Goal: Task Accomplishment & Management: Manage account settings

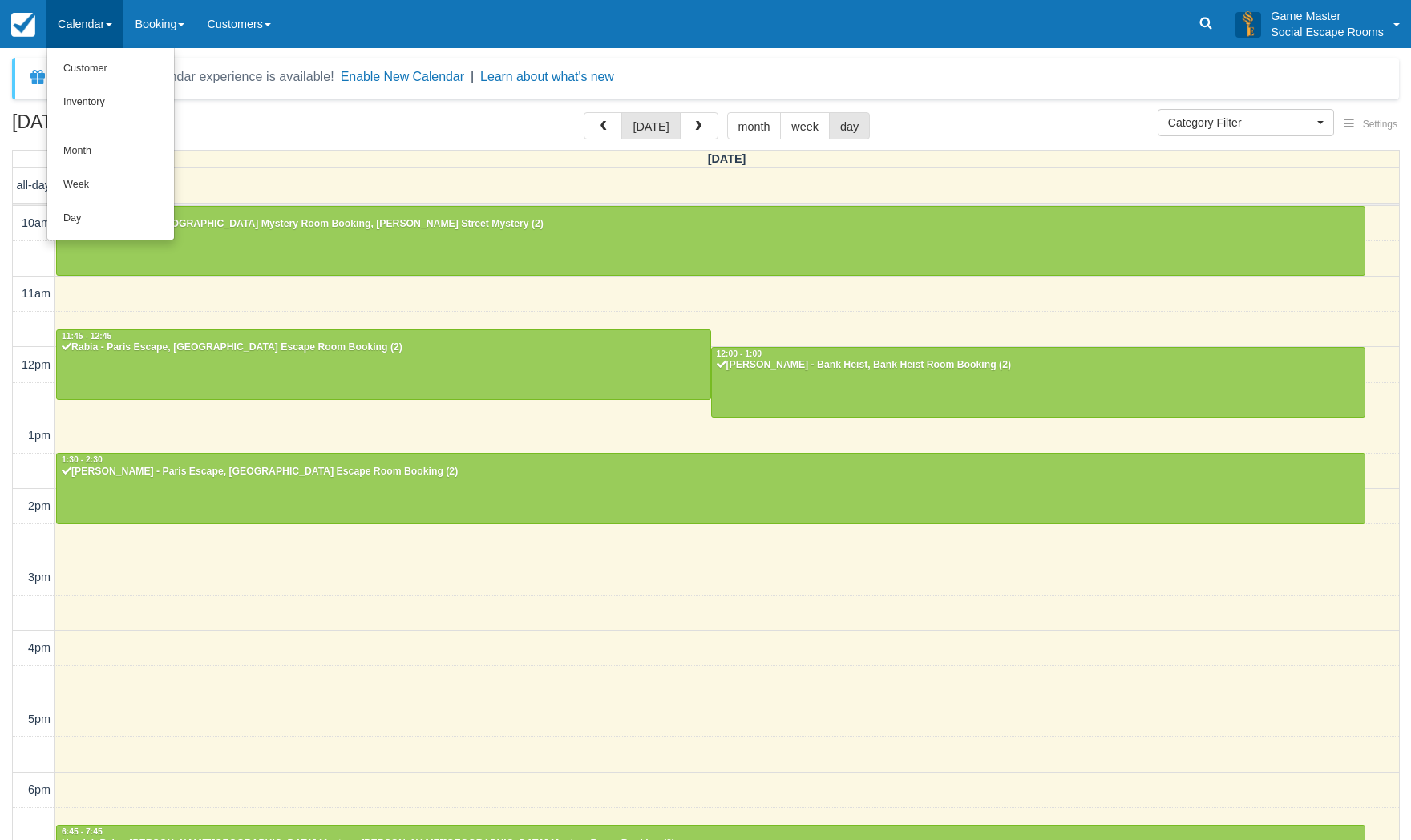
select select
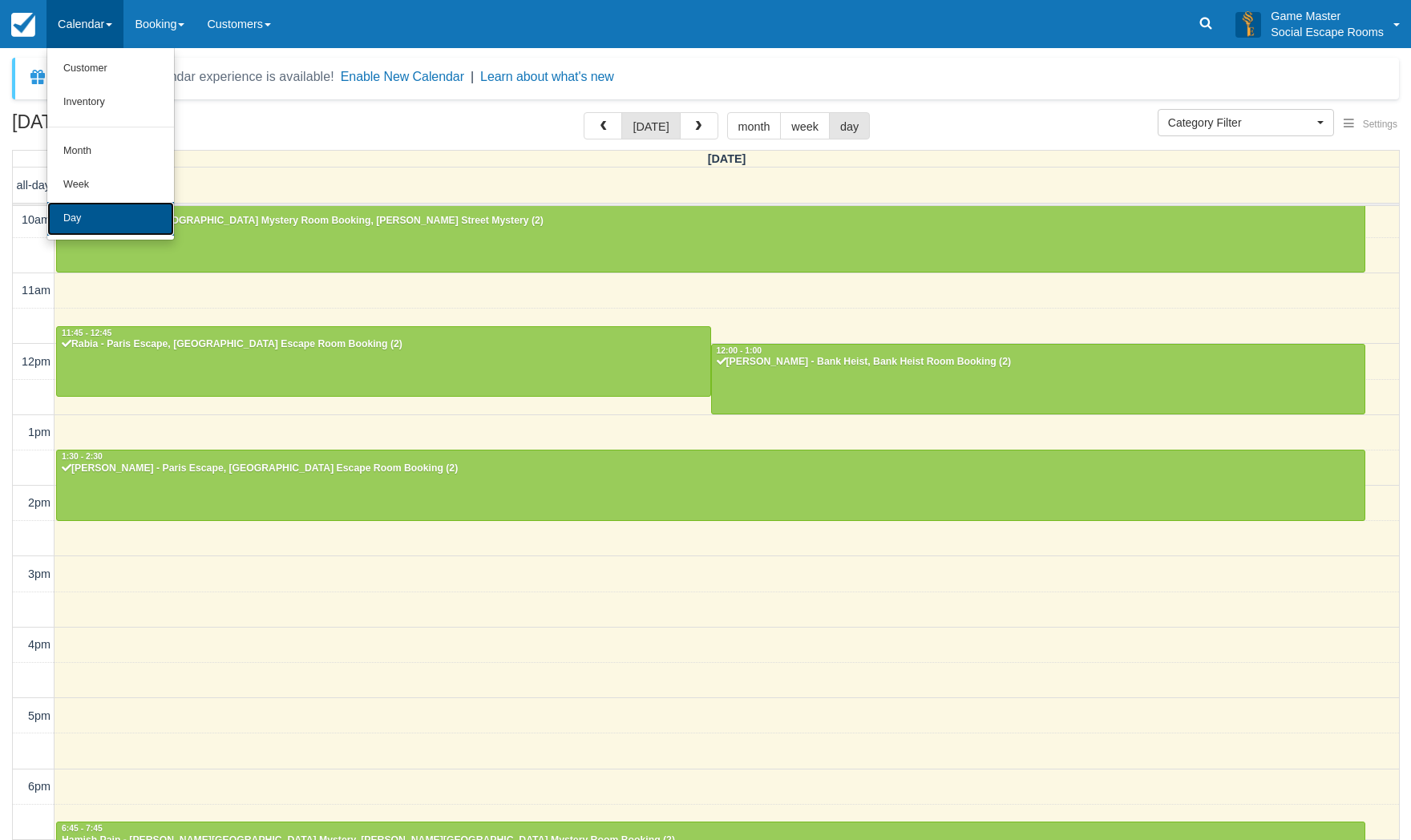
click at [73, 214] on link "Day" at bounding box center [111, 218] width 127 height 34
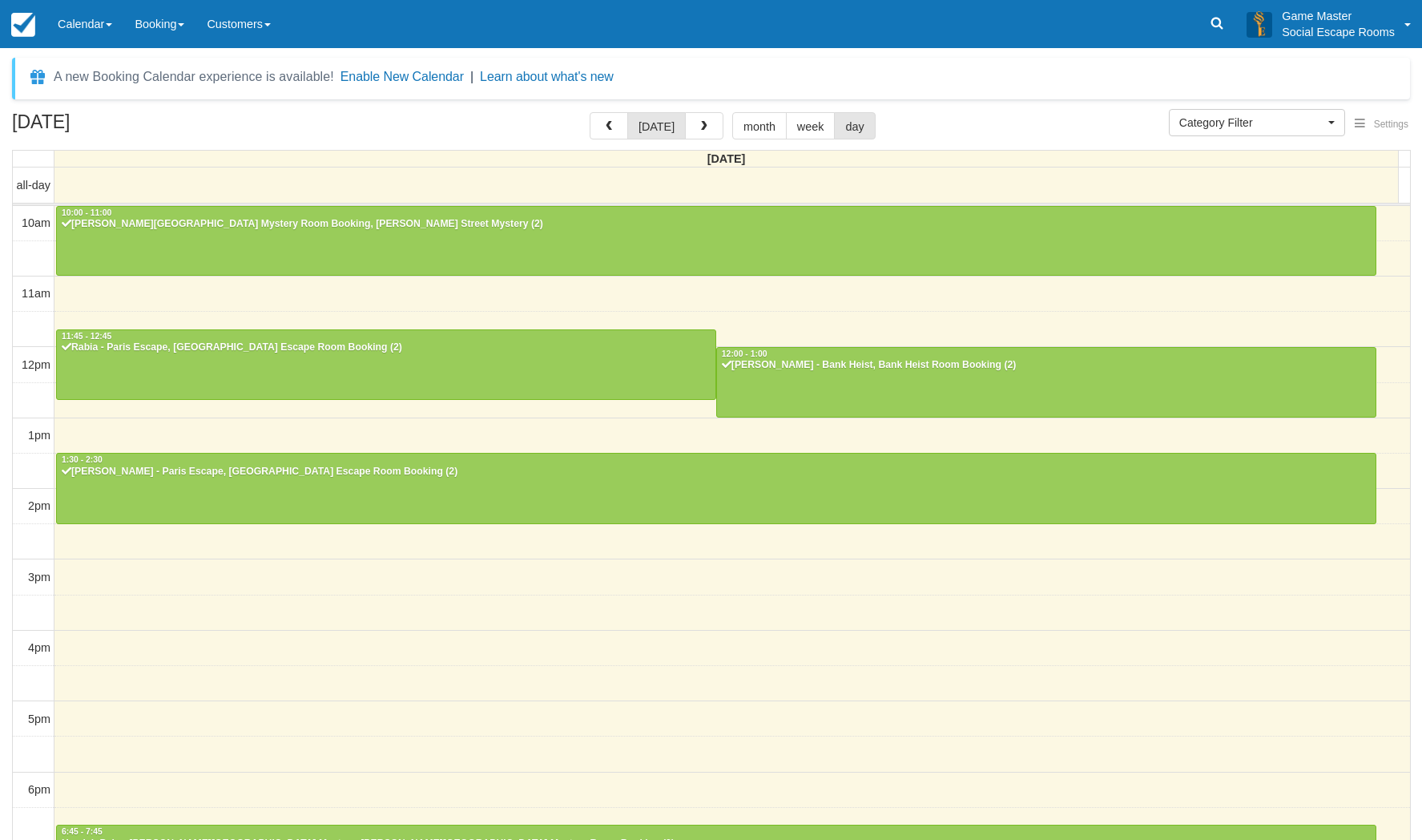
select select
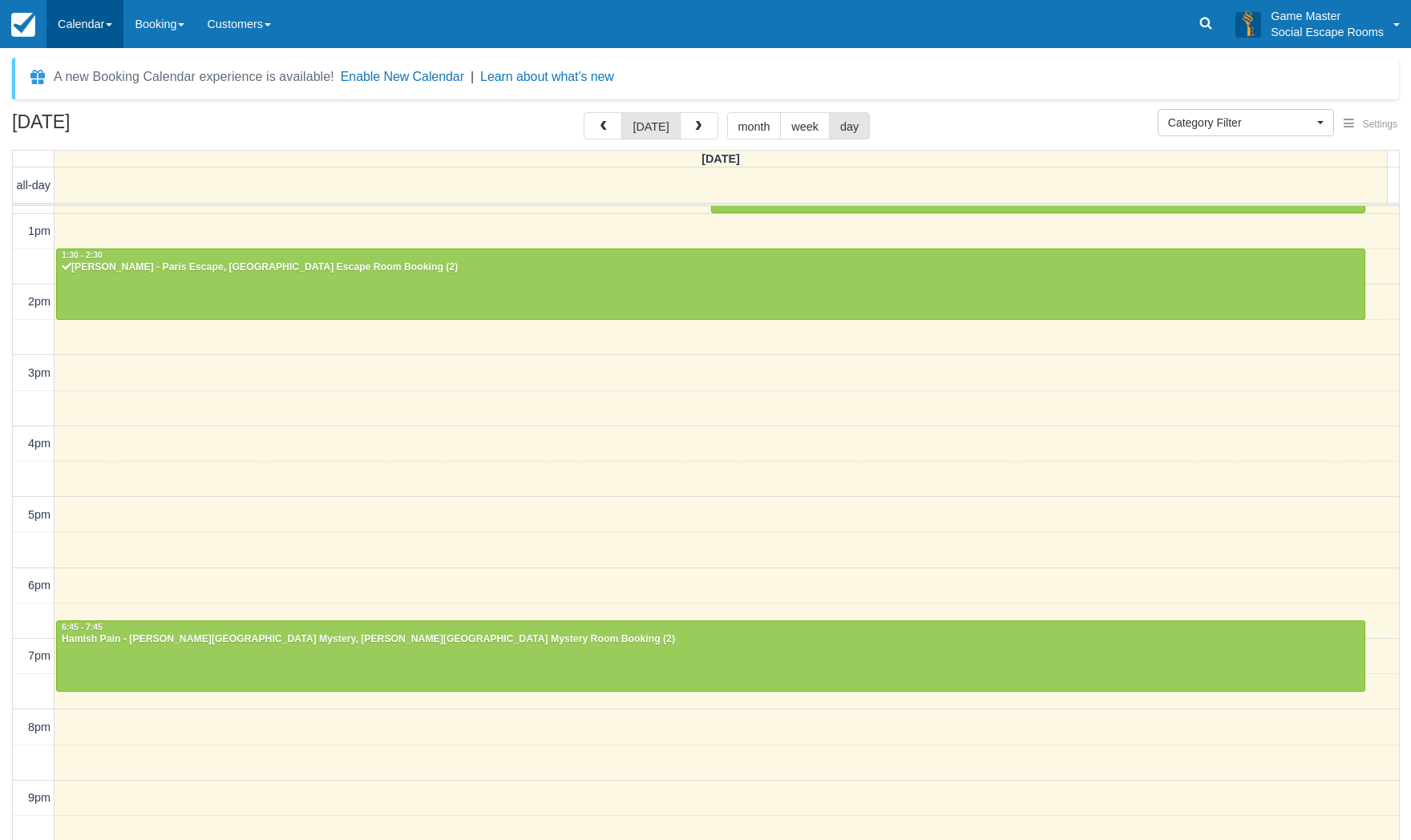
click at [71, 18] on link "Calendar" at bounding box center [85, 24] width 77 height 48
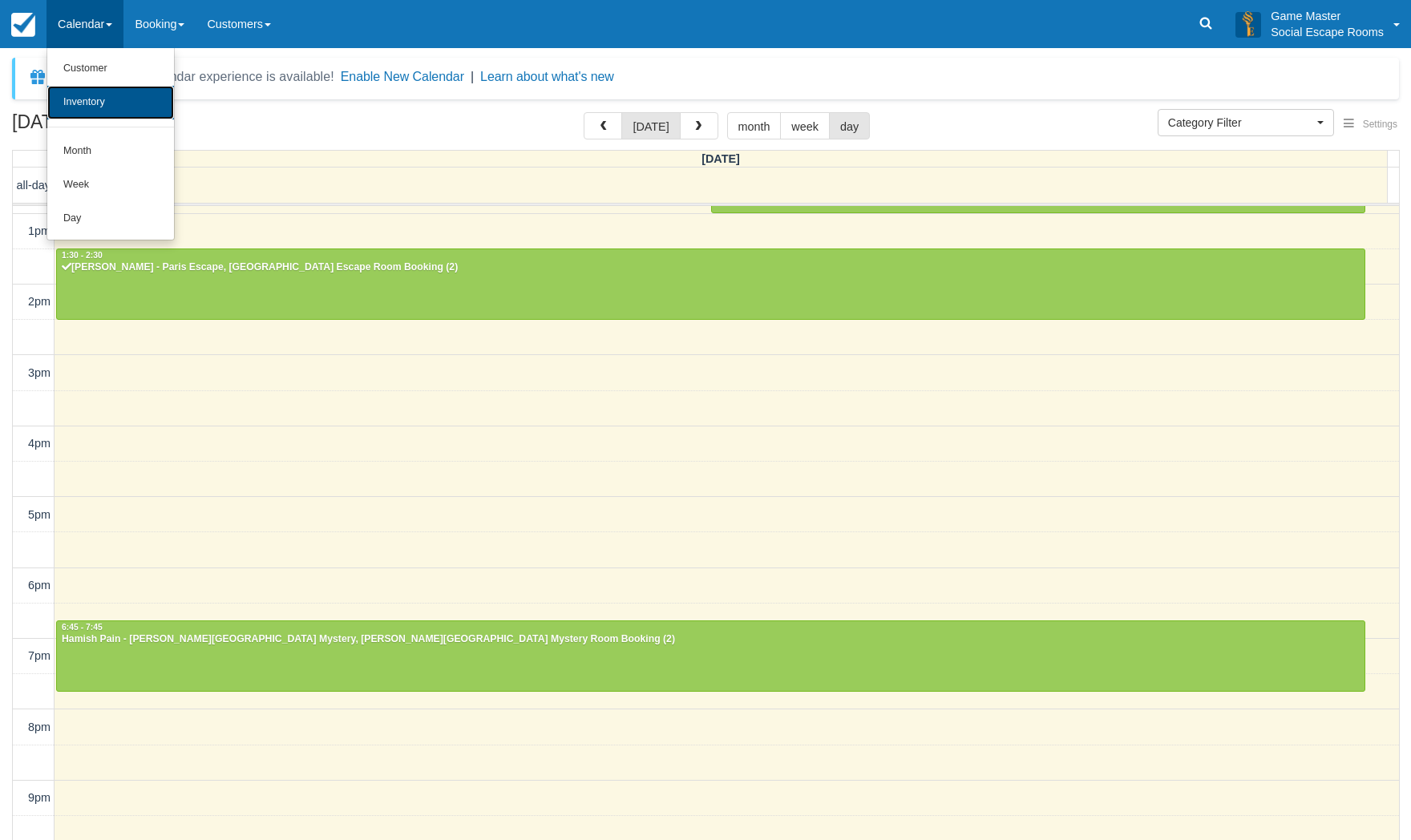
click at [81, 103] on link "Inventory" at bounding box center [111, 102] width 127 height 34
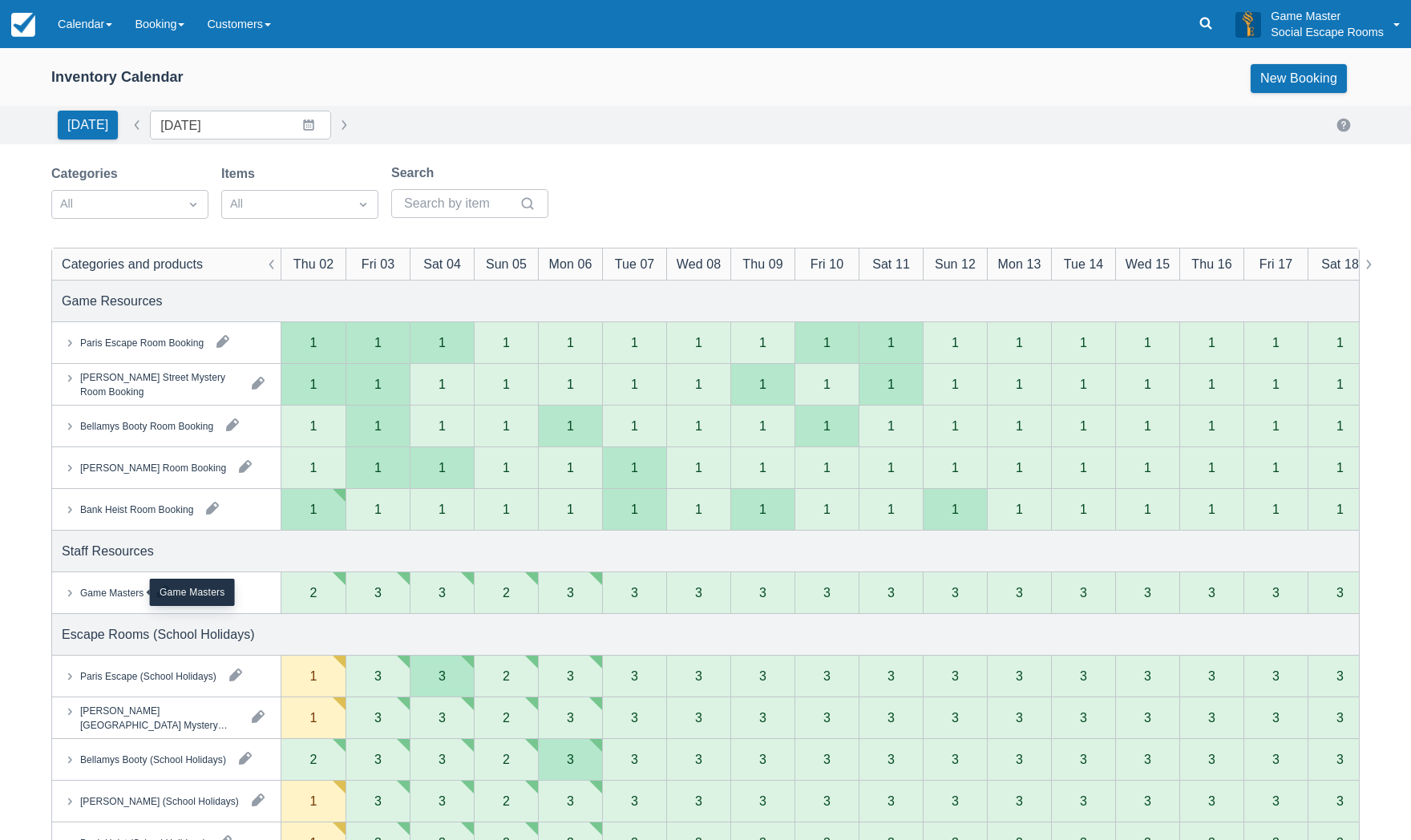
click at [123, 599] on div "Game Masters" at bounding box center [112, 592] width 64 height 14
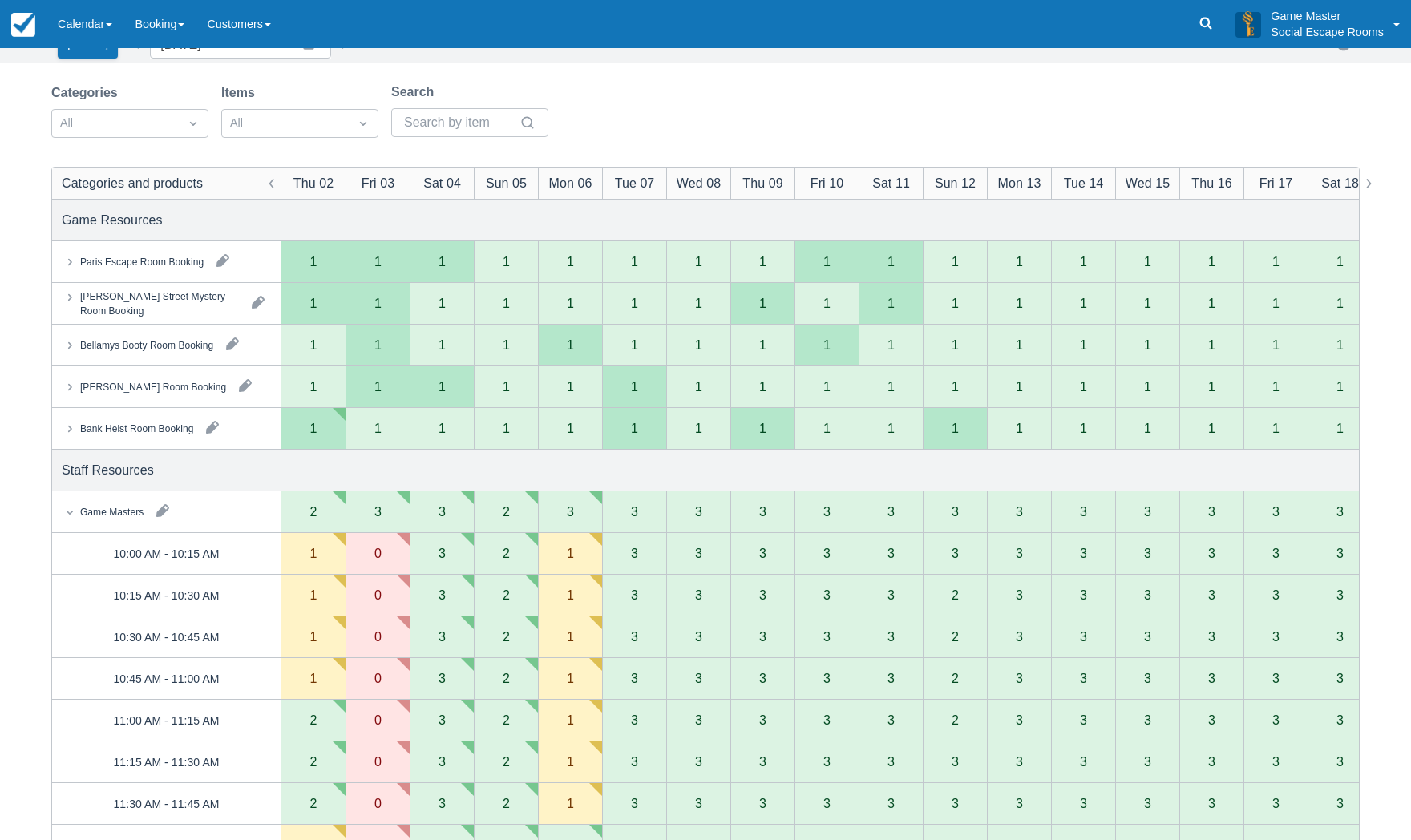
scroll to position [80, 0]
click at [155, 510] on button "button" at bounding box center [163, 511] width 26 height 26
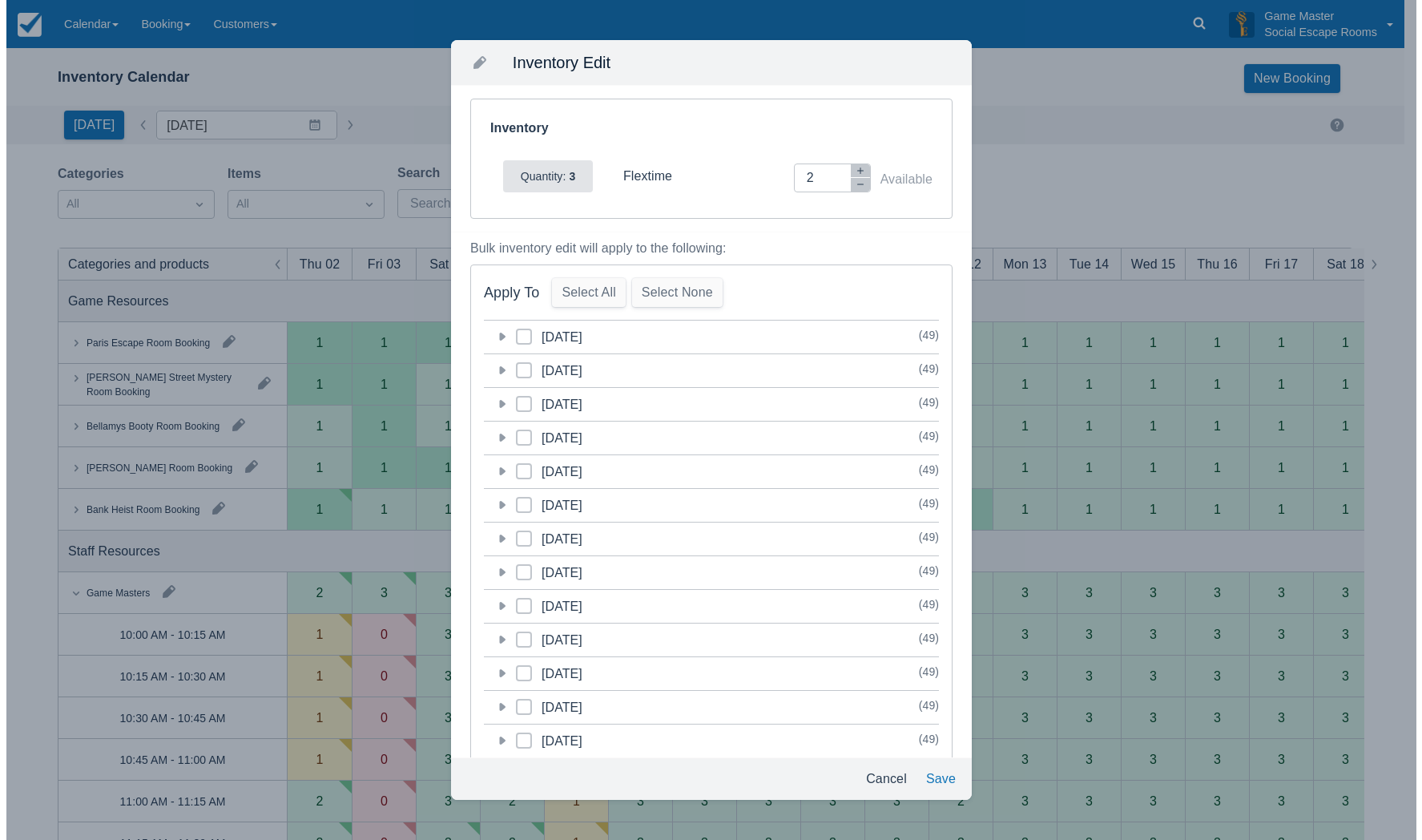
scroll to position [0, 0]
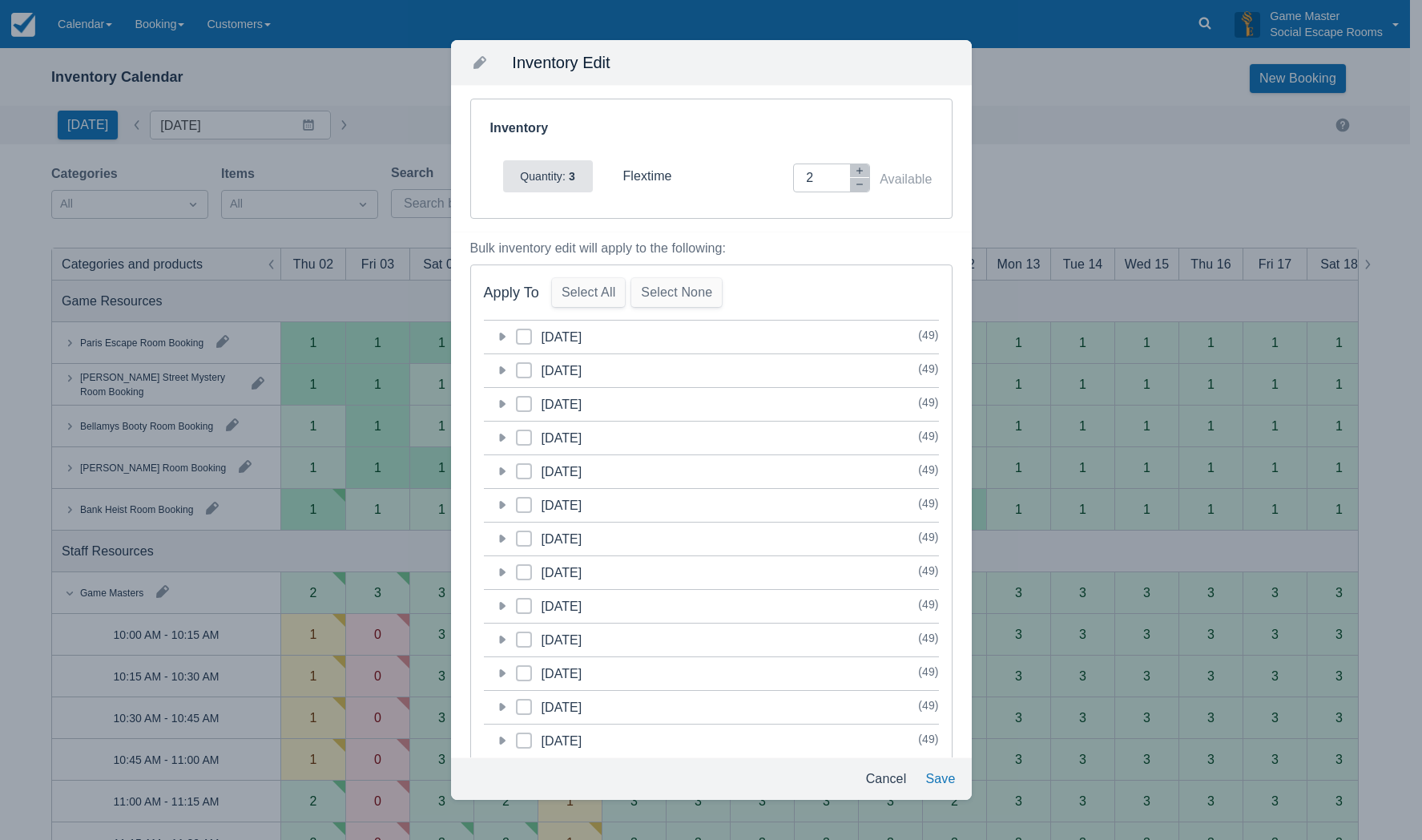
click at [529, 371] on span at bounding box center [523, 376] width 16 height 29
click at [517, 367] on input "category-1759413600" at bounding box center [516, 366] width 1 height 1
checkbox input "true"
click at [932, 774] on button "Save" at bounding box center [940, 778] width 42 height 29
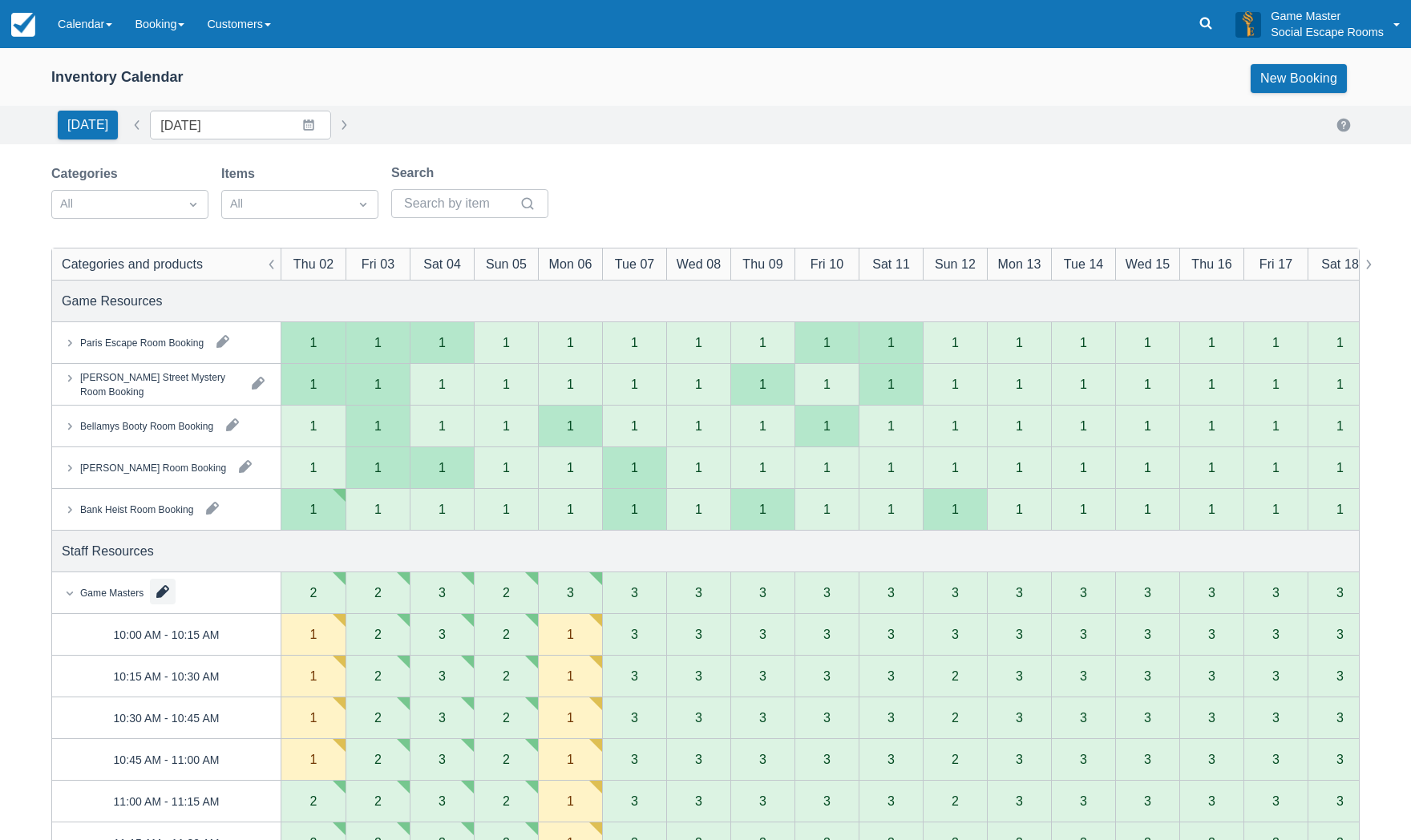
click at [161, 587] on button "button" at bounding box center [163, 591] width 26 height 26
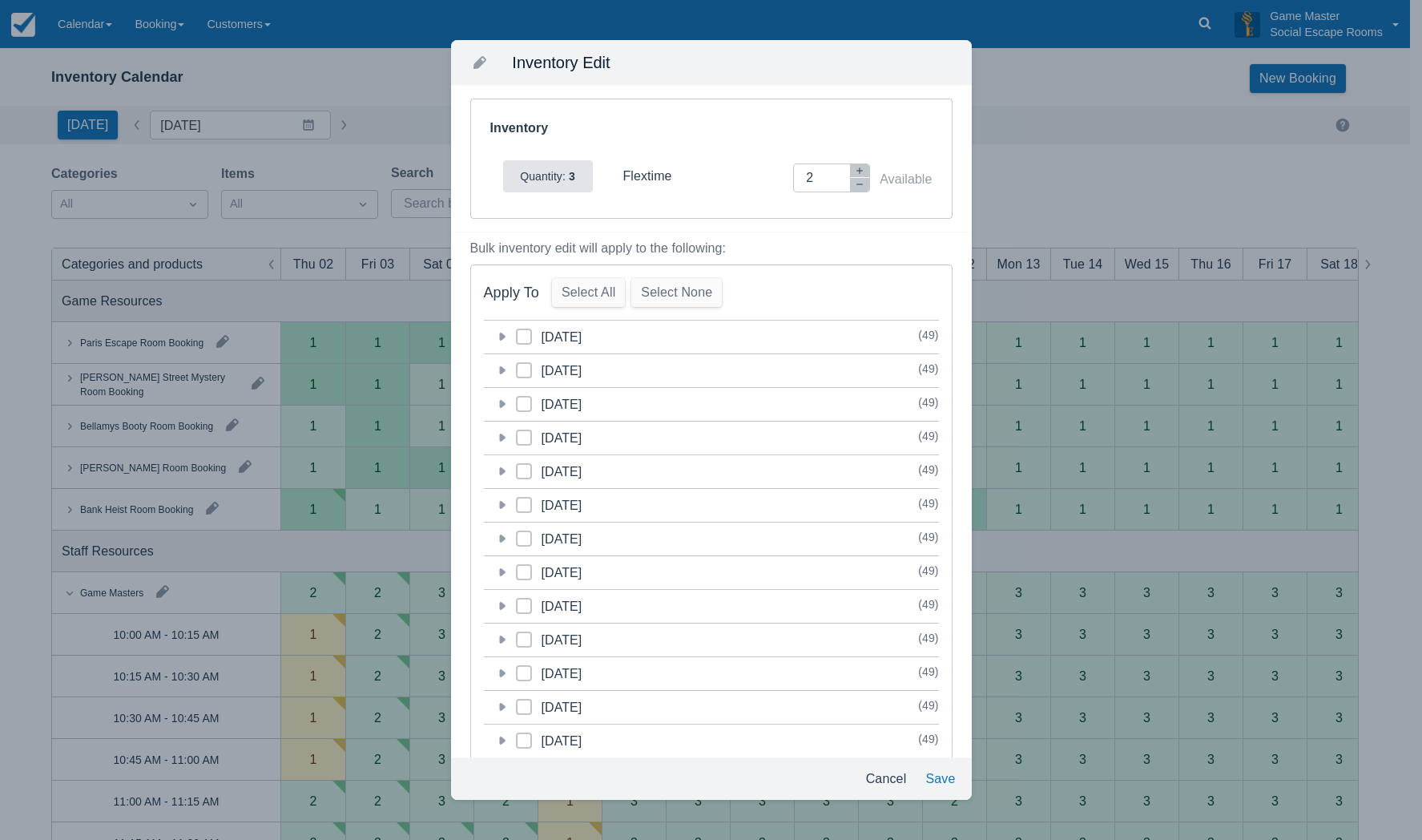
click at [500, 370] on icon at bounding box center [502, 370] width 7 height 8
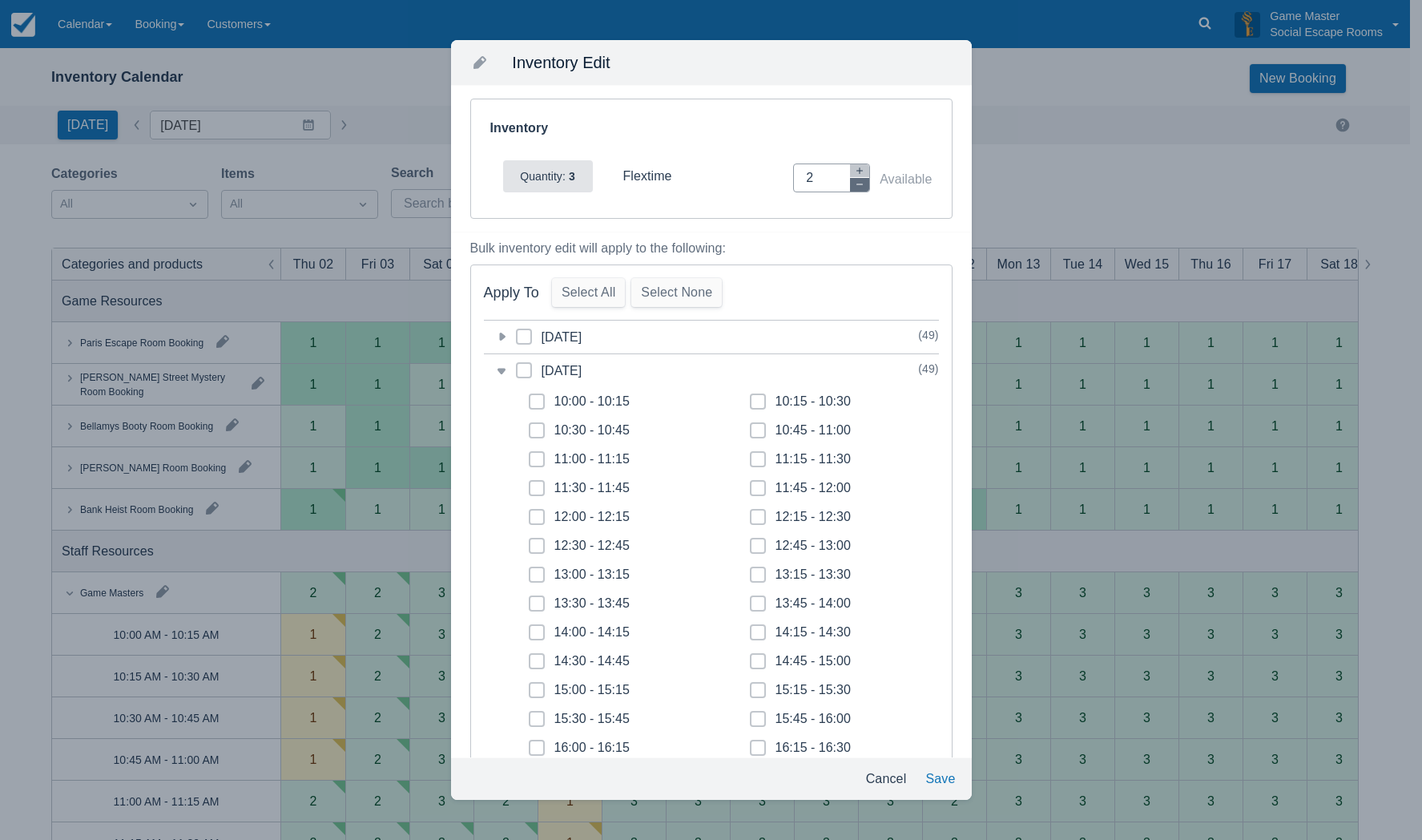
click at [855, 186] on icon "button" at bounding box center [860, 185] width 10 height 10
type input "0"
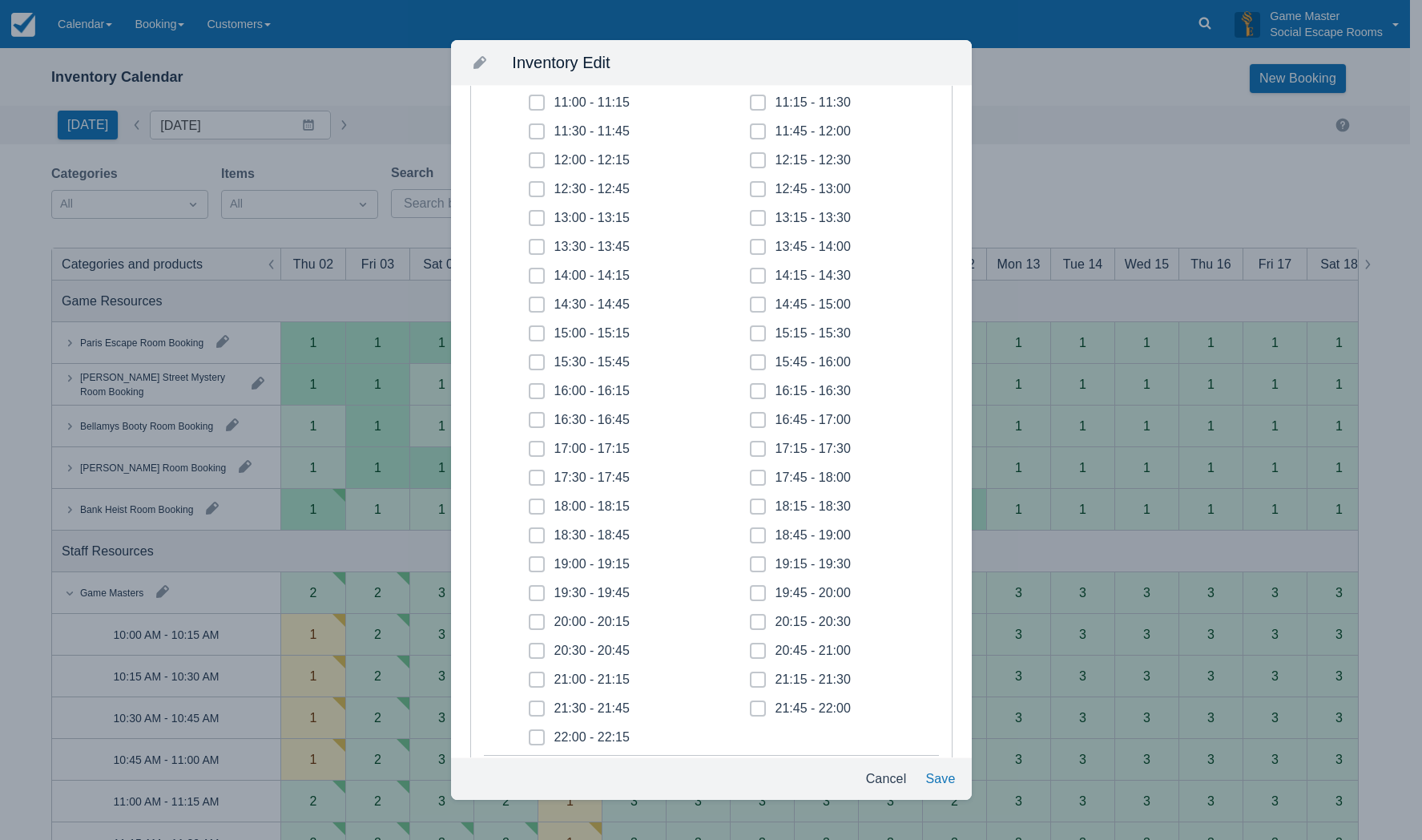
scroll to position [400, 0]
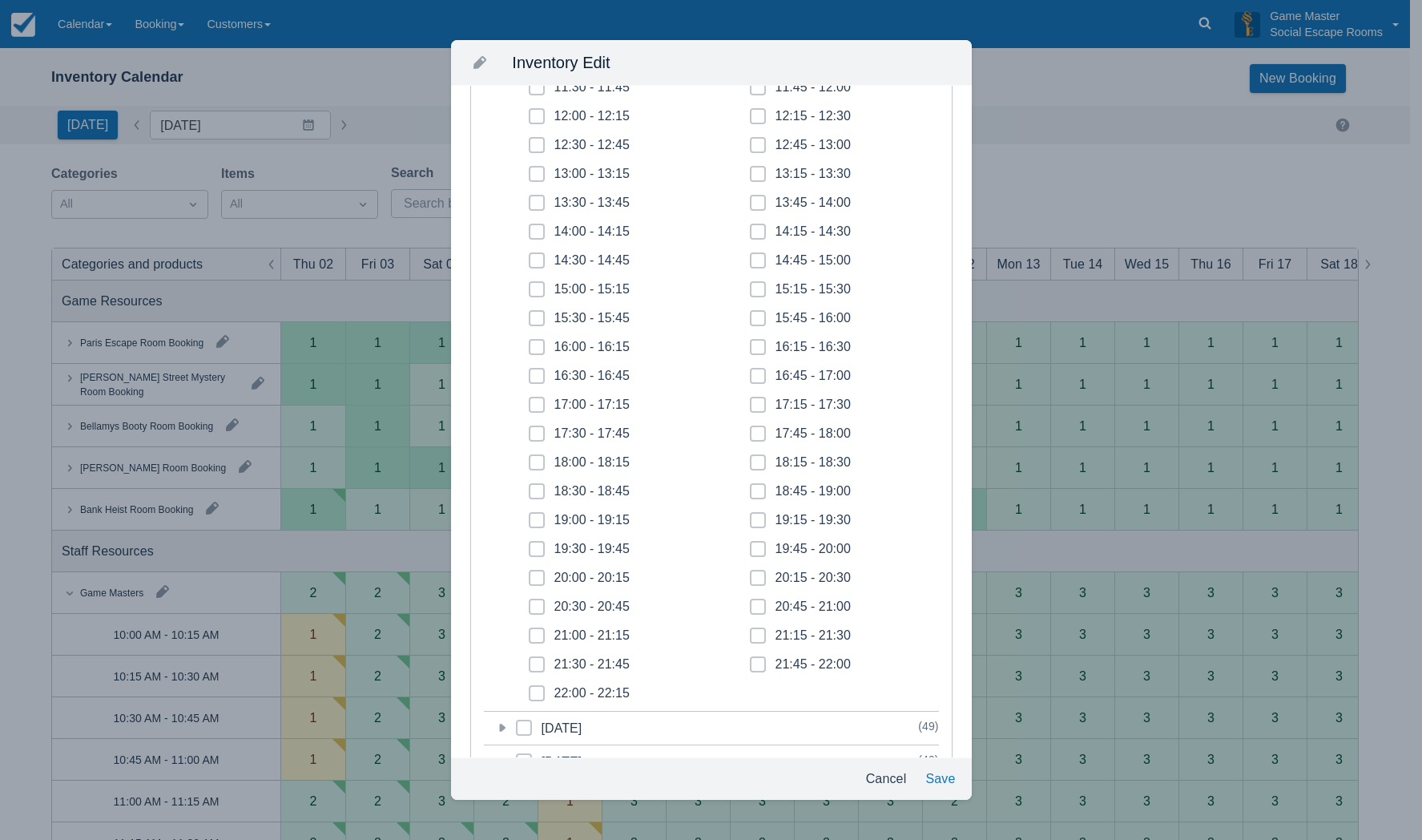
click at [757, 292] on span at bounding box center [757, 295] width 16 height 29
click at [750, 285] on input "15:15 - 15:30" at bounding box center [749, 285] width 1 height 1
checkbox input "true"
drag, startPoint x: 753, startPoint y: 314, endPoint x: 752, endPoint y: 332, distance: 18.0
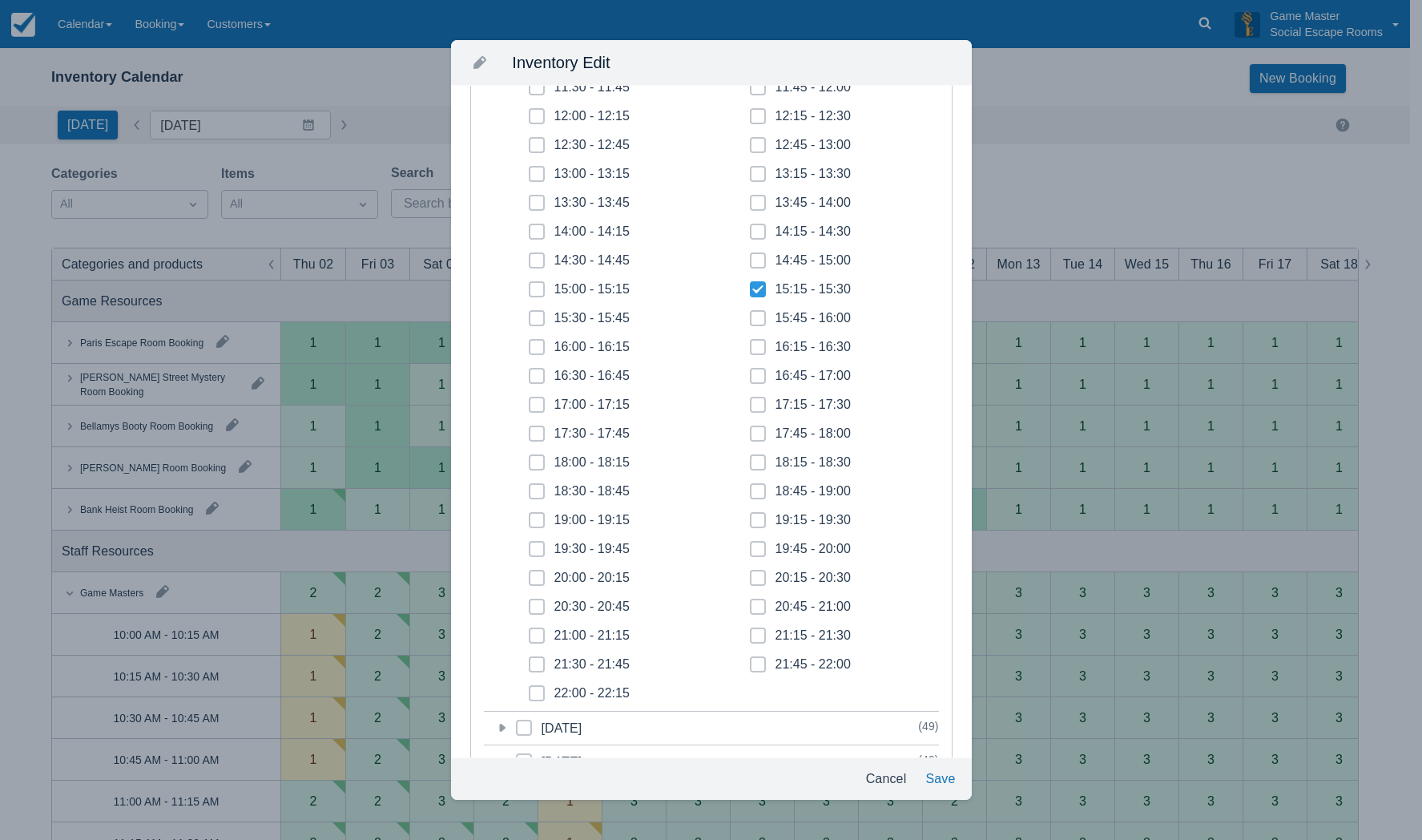
click at [753, 316] on span at bounding box center [757, 324] width 16 height 29
click at [750, 314] on input "15:45 - 16:00" at bounding box center [749, 314] width 1 height 1
checkbox input "true"
click at [754, 347] on icon at bounding box center [757, 346] width 7 height 7
click at [749, 343] on input "16:15 - 16:30" at bounding box center [749, 343] width 1 height 1
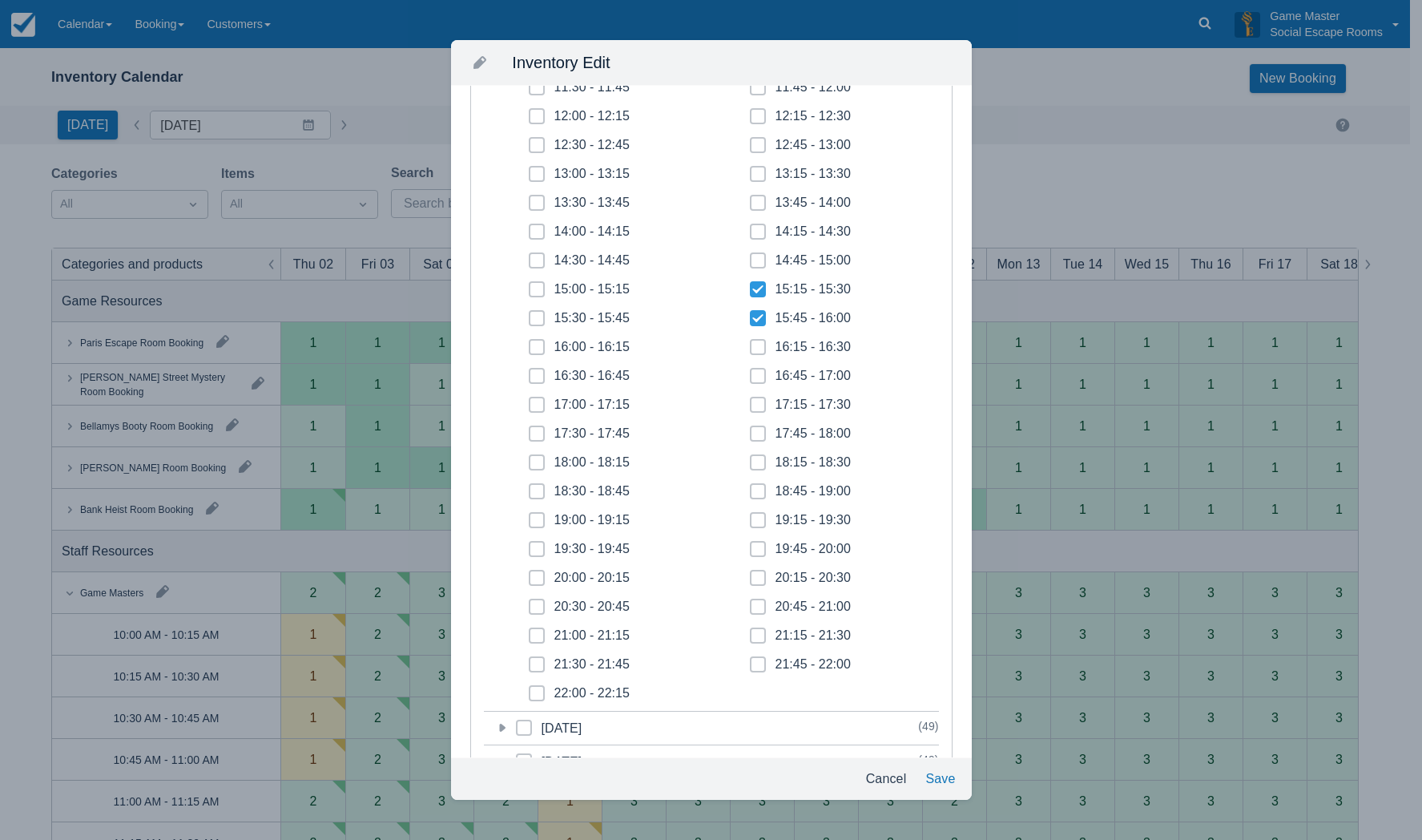
checkbox input "true"
click at [749, 371] on span at bounding box center [757, 382] width 16 height 29
click at [749, 371] on input "16:45 - 17:00" at bounding box center [749, 371] width 1 height 1
checkbox input "true"
click at [533, 329] on span at bounding box center [537, 324] width 16 height 29
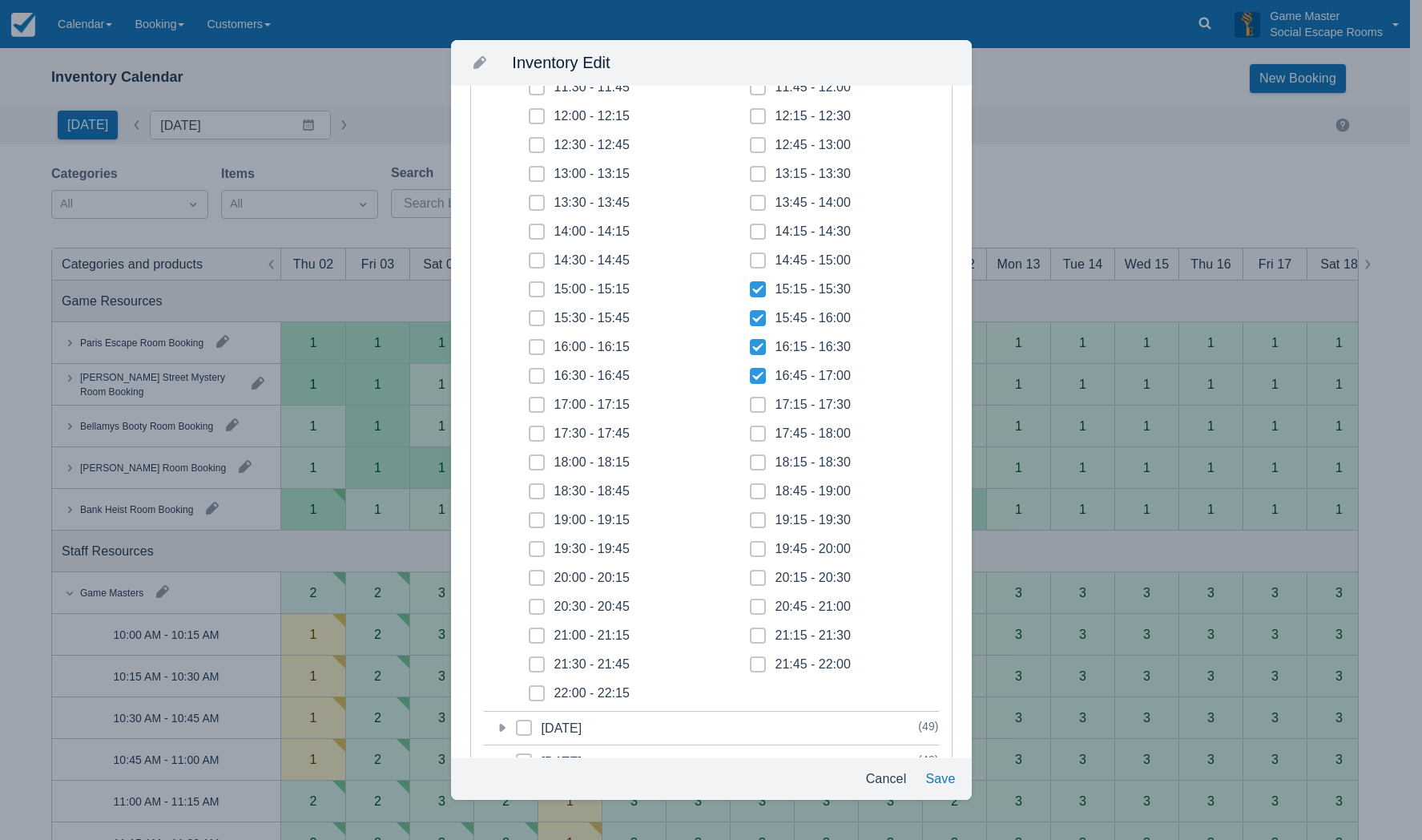
click at [529, 314] on input "15:30 - 15:45" at bounding box center [529, 314] width 1 height 1
checkbox input "true"
drag, startPoint x: 533, startPoint y: 344, endPoint x: 534, endPoint y: 368, distance: 24.0
click at [534, 352] on span at bounding box center [537, 353] width 16 height 29
click at [529, 343] on input "16:00 - 16:15" at bounding box center [529, 343] width 1 height 1
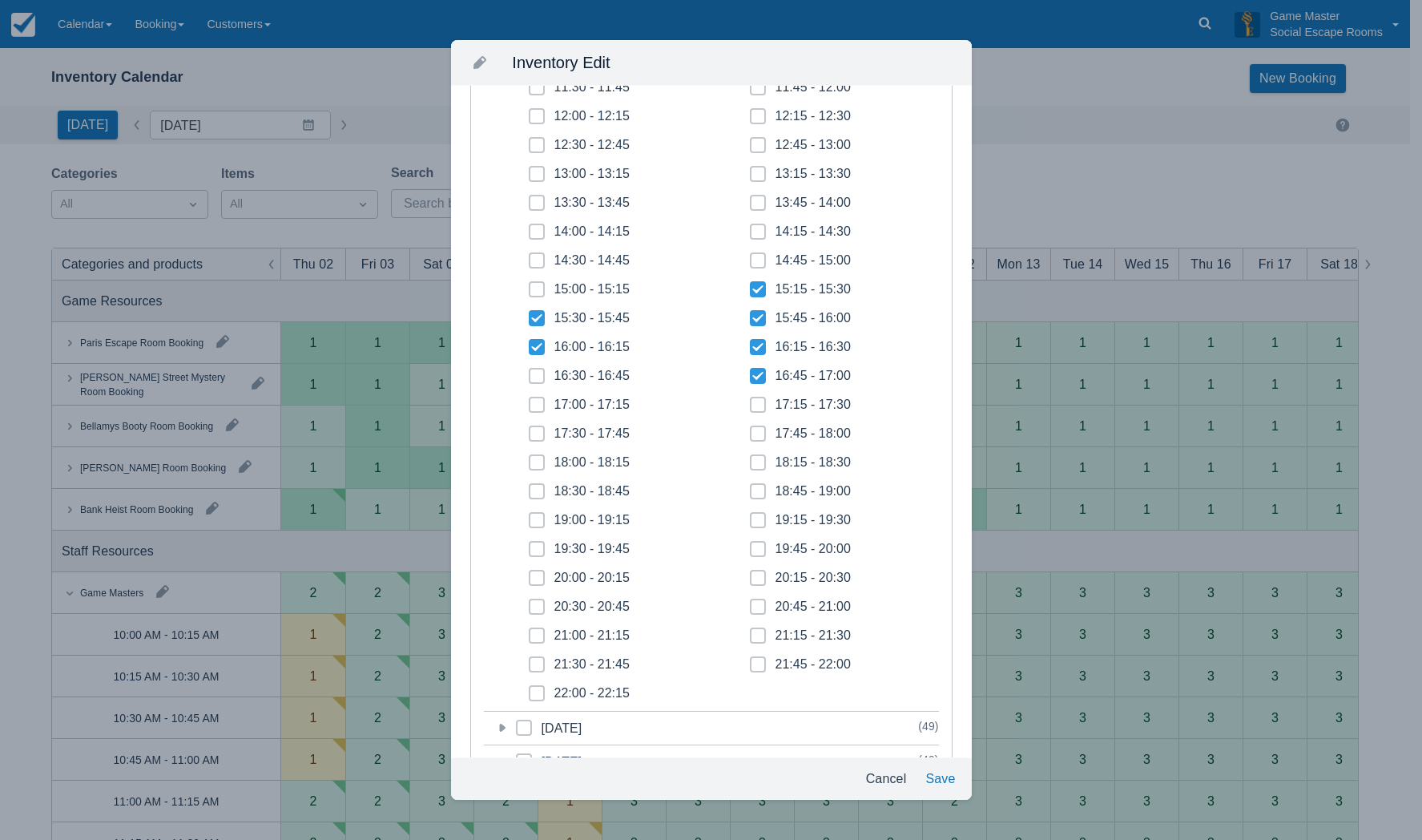
checkbox input "true"
click at [531, 377] on span at bounding box center [537, 382] width 16 height 29
click at [529, 371] on input "16:30 - 16:45" at bounding box center [529, 371] width 1 height 1
checkbox input "true"
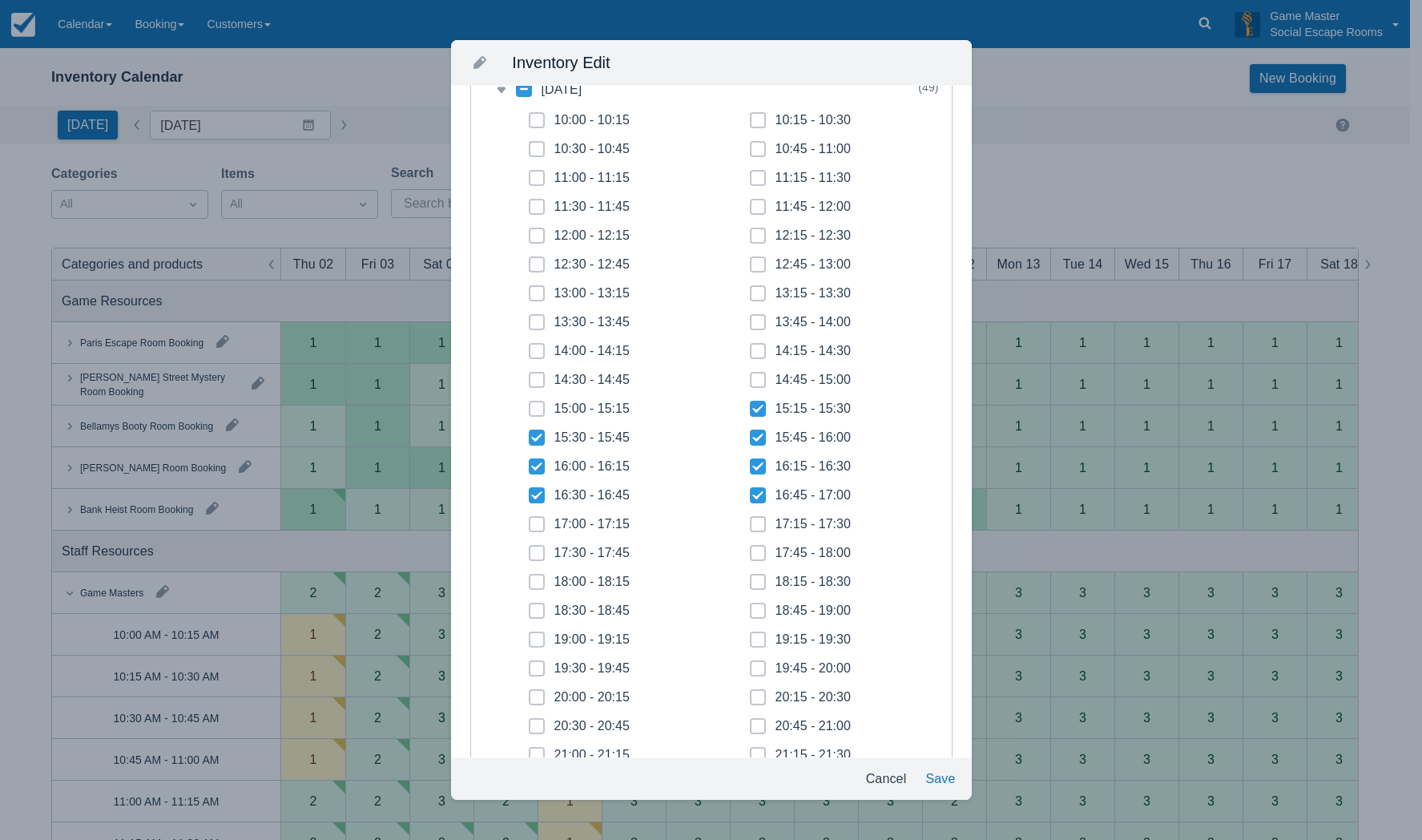
scroll to position [0, 0]
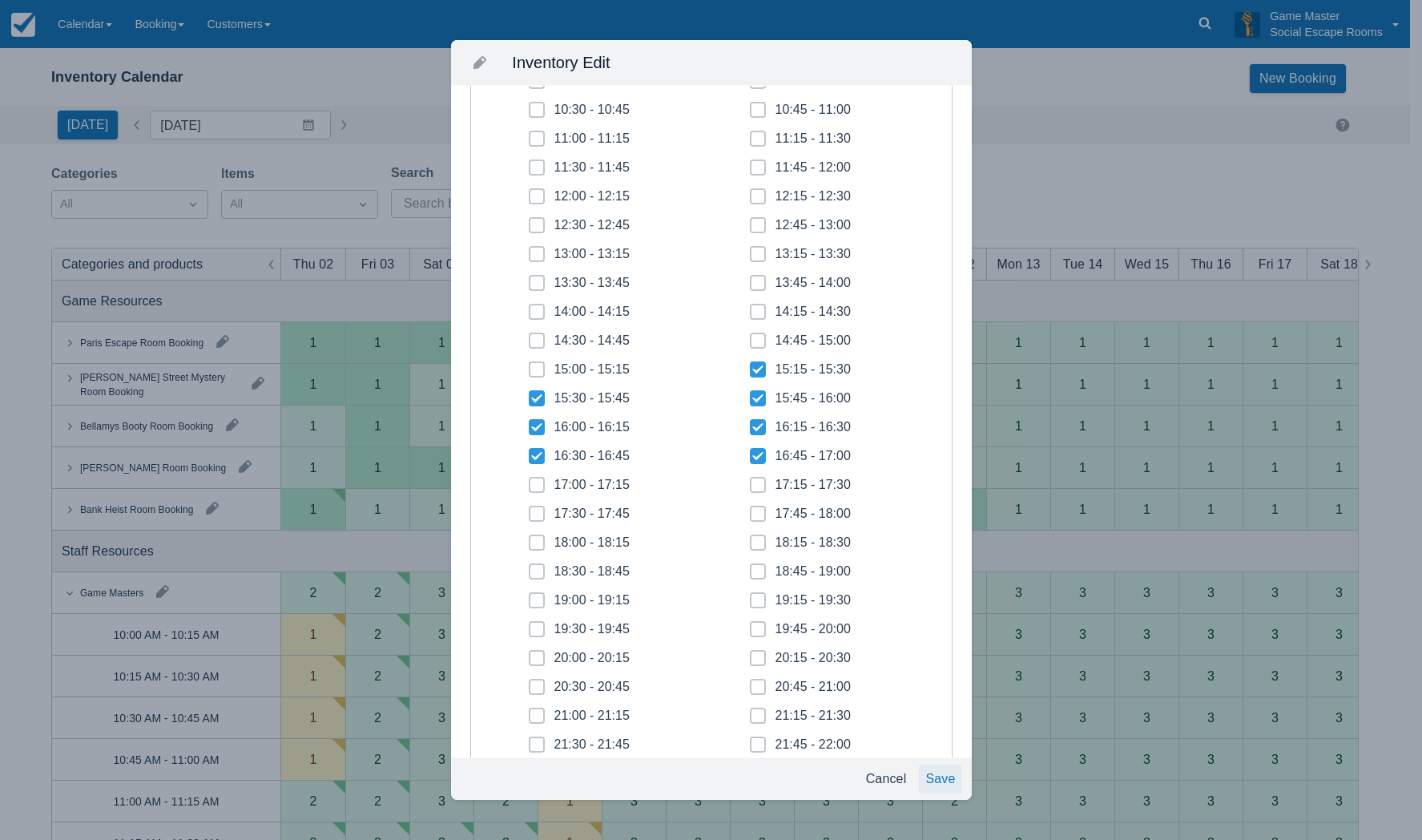
click at [927, 776] on button "Save" at bounding box center [940, 778] width 42 height 29
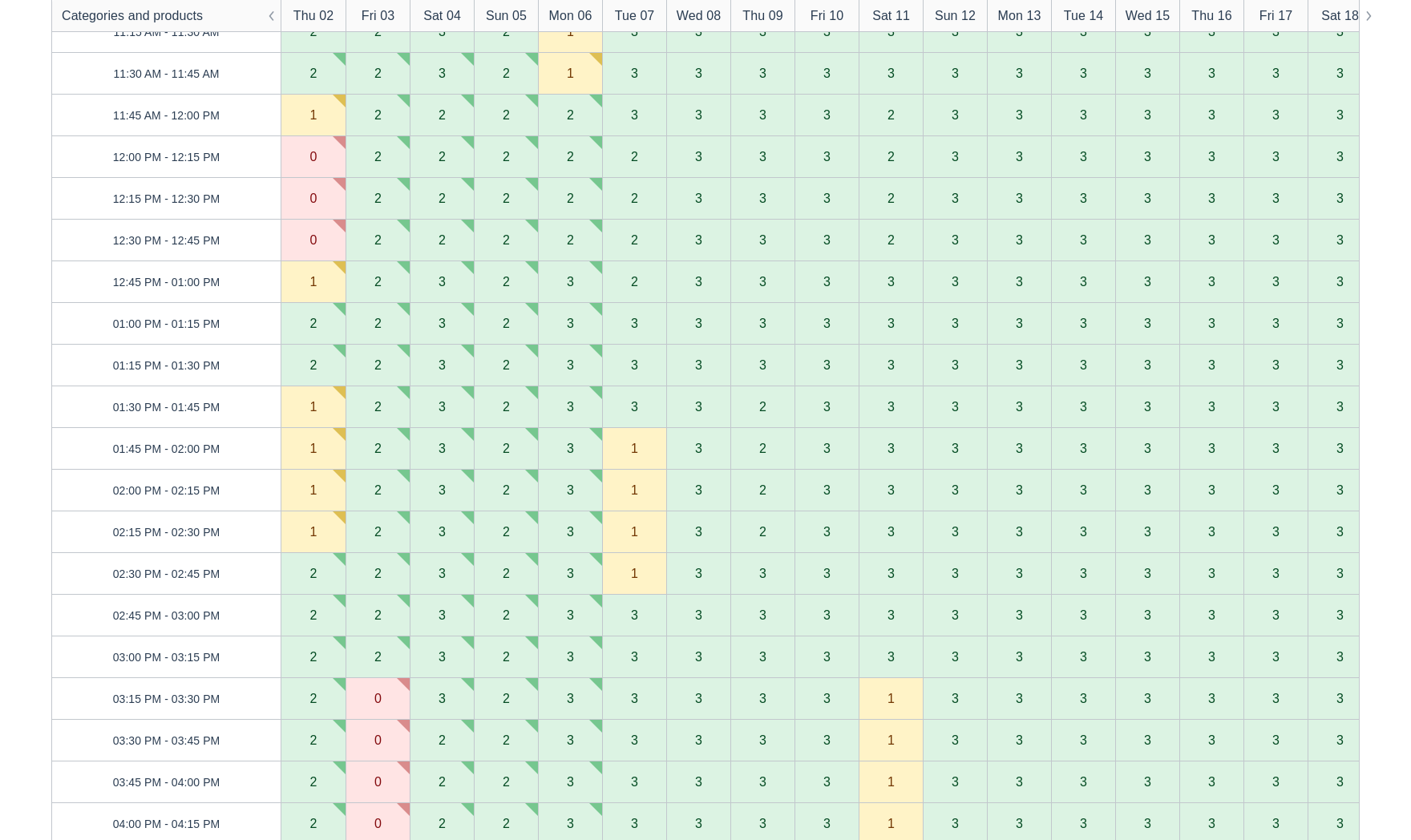
scroll to position [80, 0]
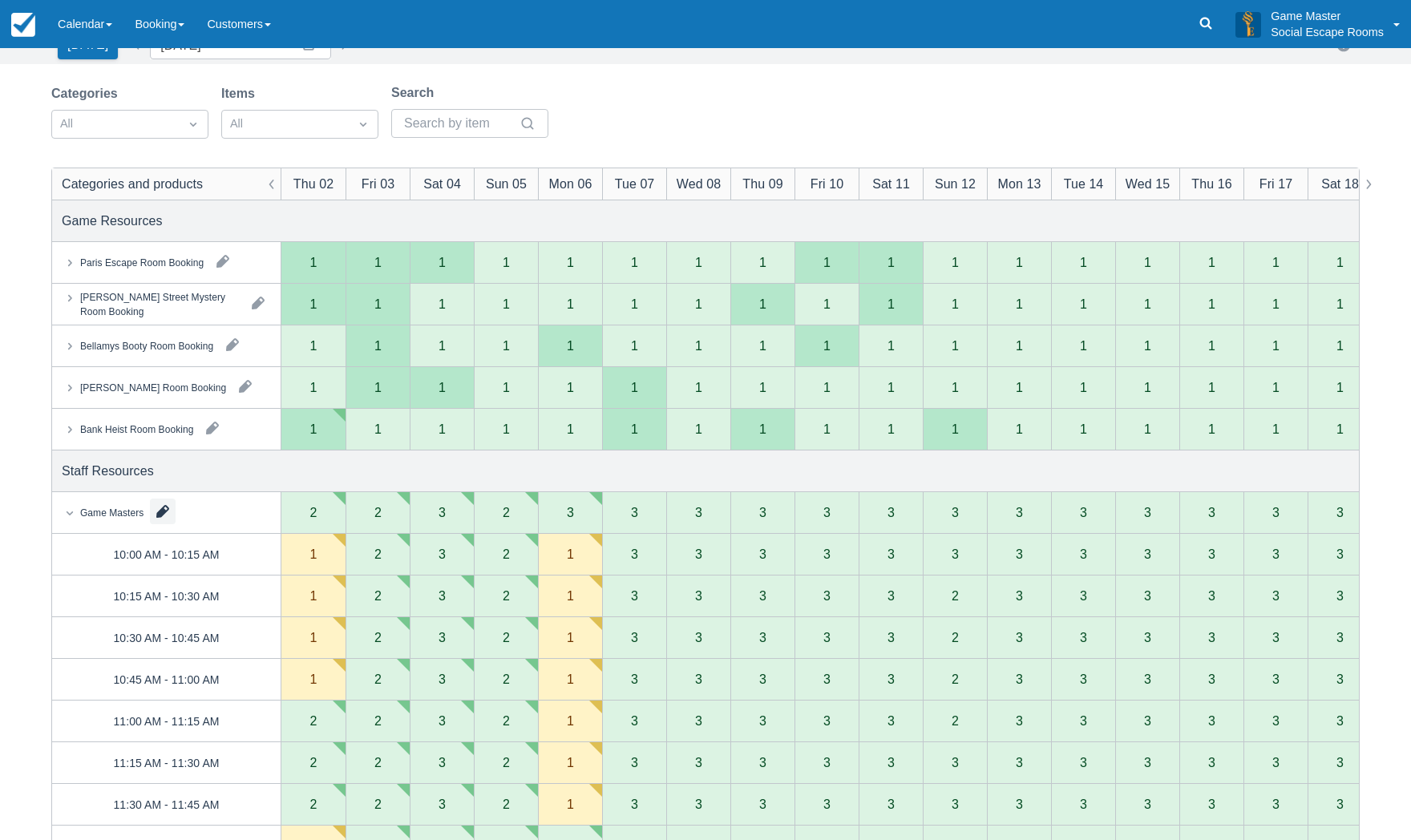
click at [170, 511] on button "button" at bounding box center [163, 511] width 26 height 26
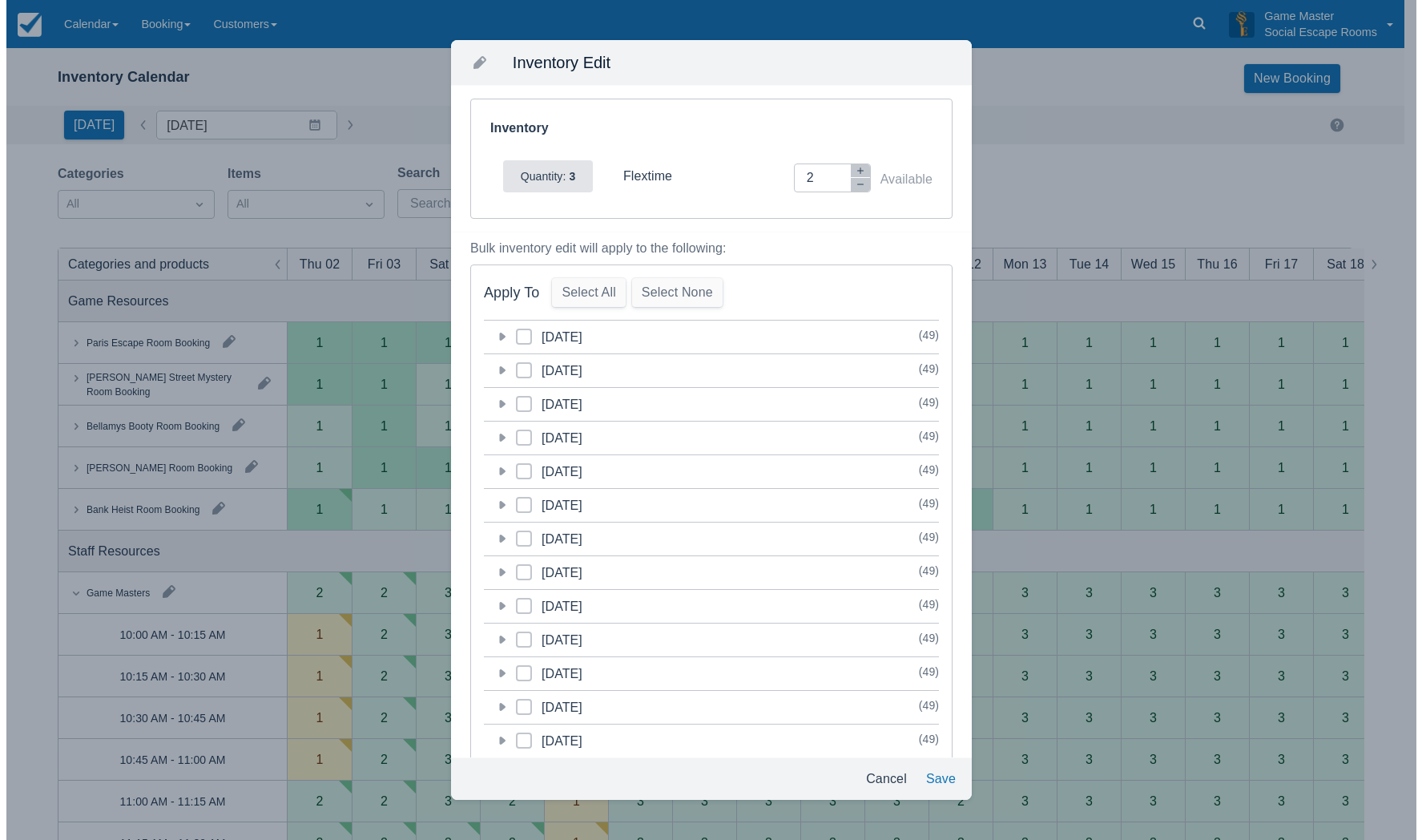
scroll to position [0, 0]
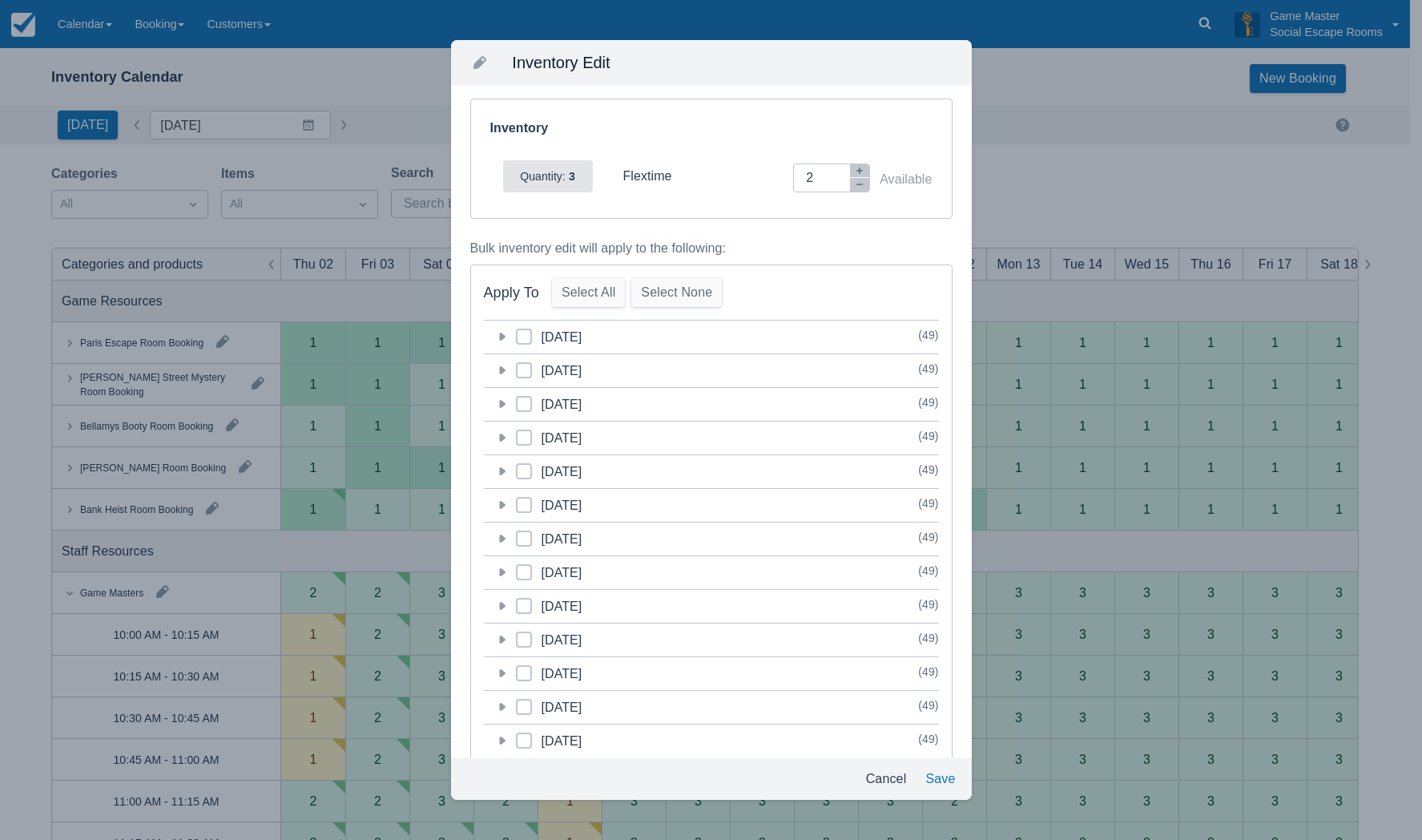
click at [502, 371] on icon at bounding box center [502, 370] width 7 height 8
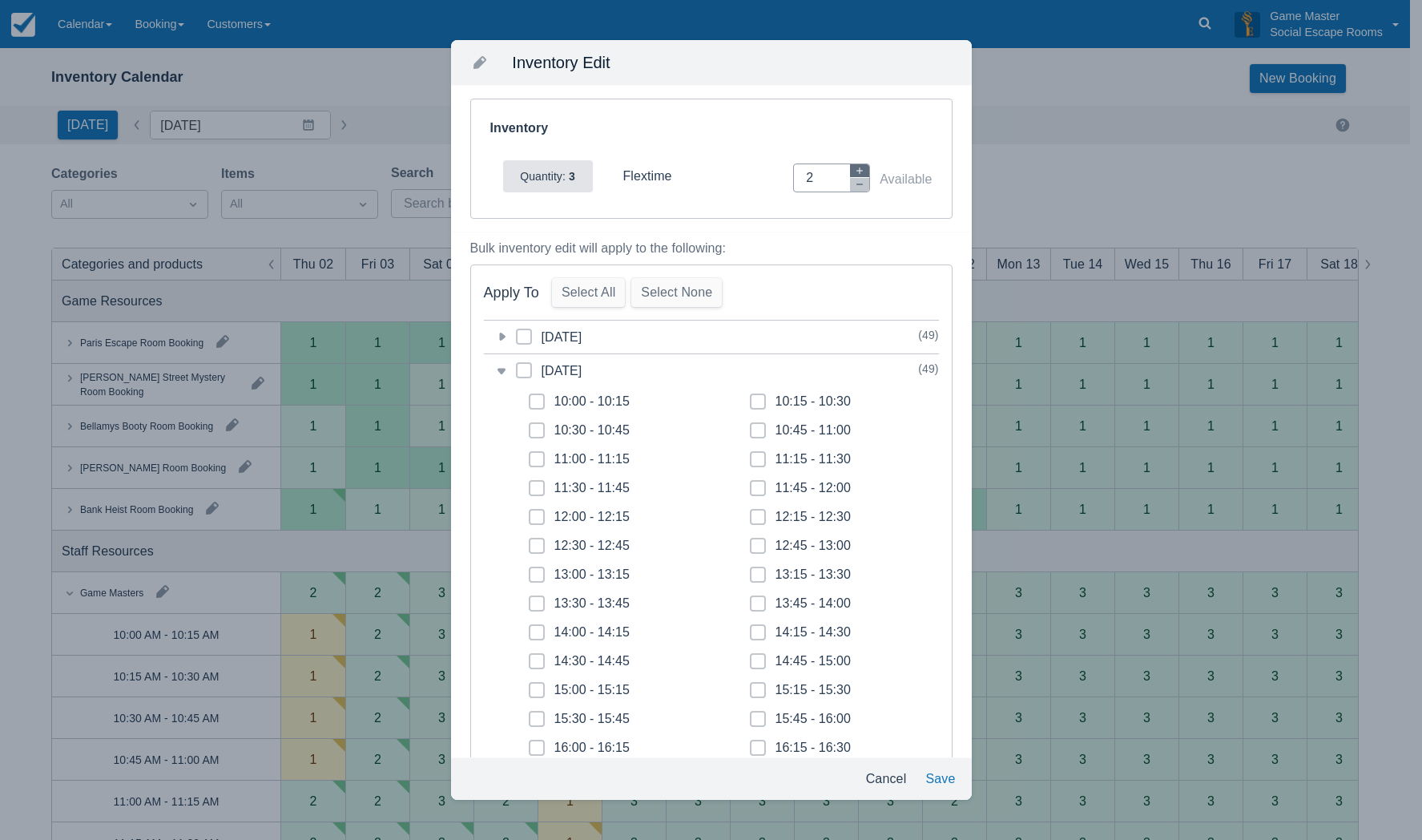
click at [855, 167] on icon "button" at bounding box center [860, 170] width 10 height 10
type input "3"
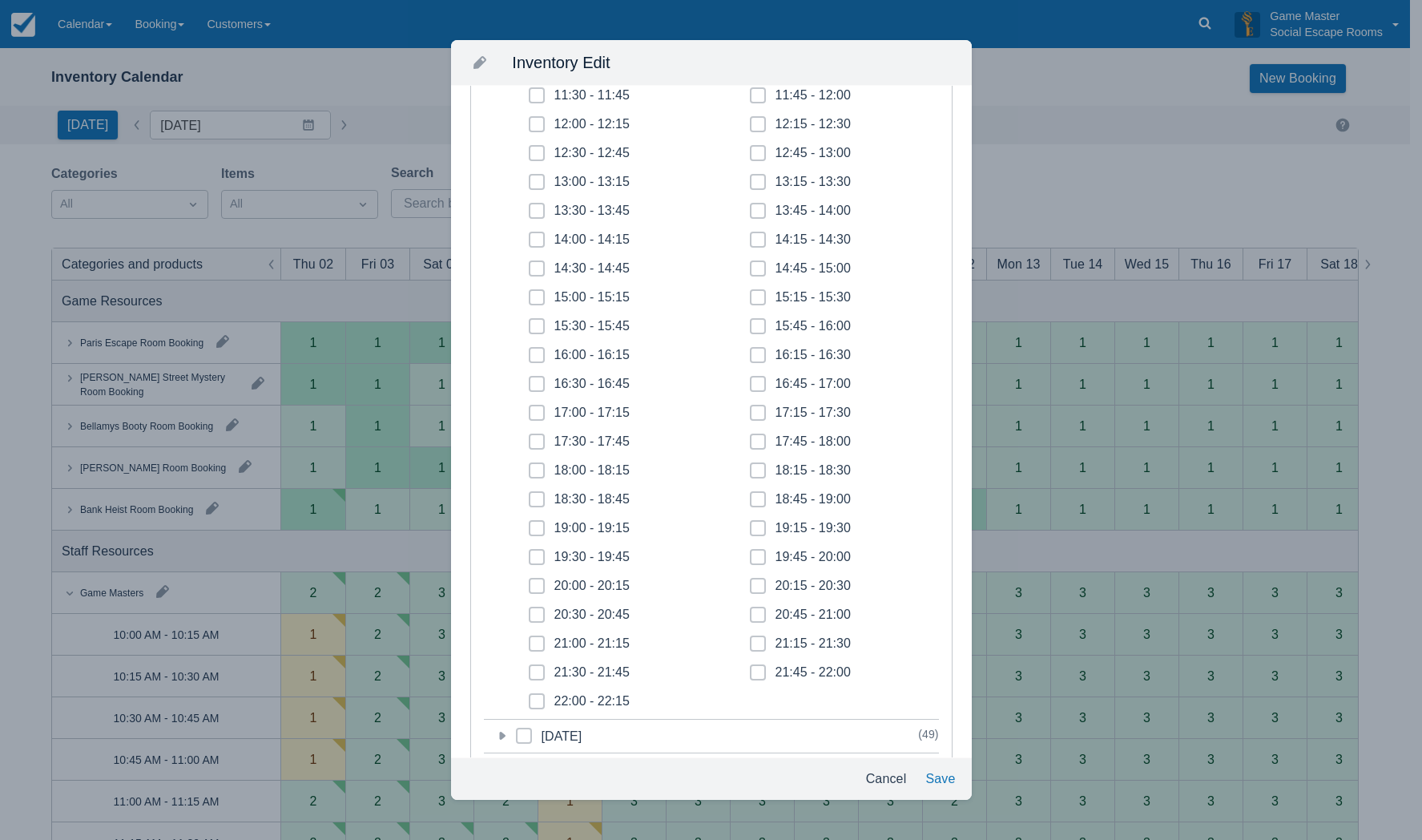
scroll to position [400, 0]
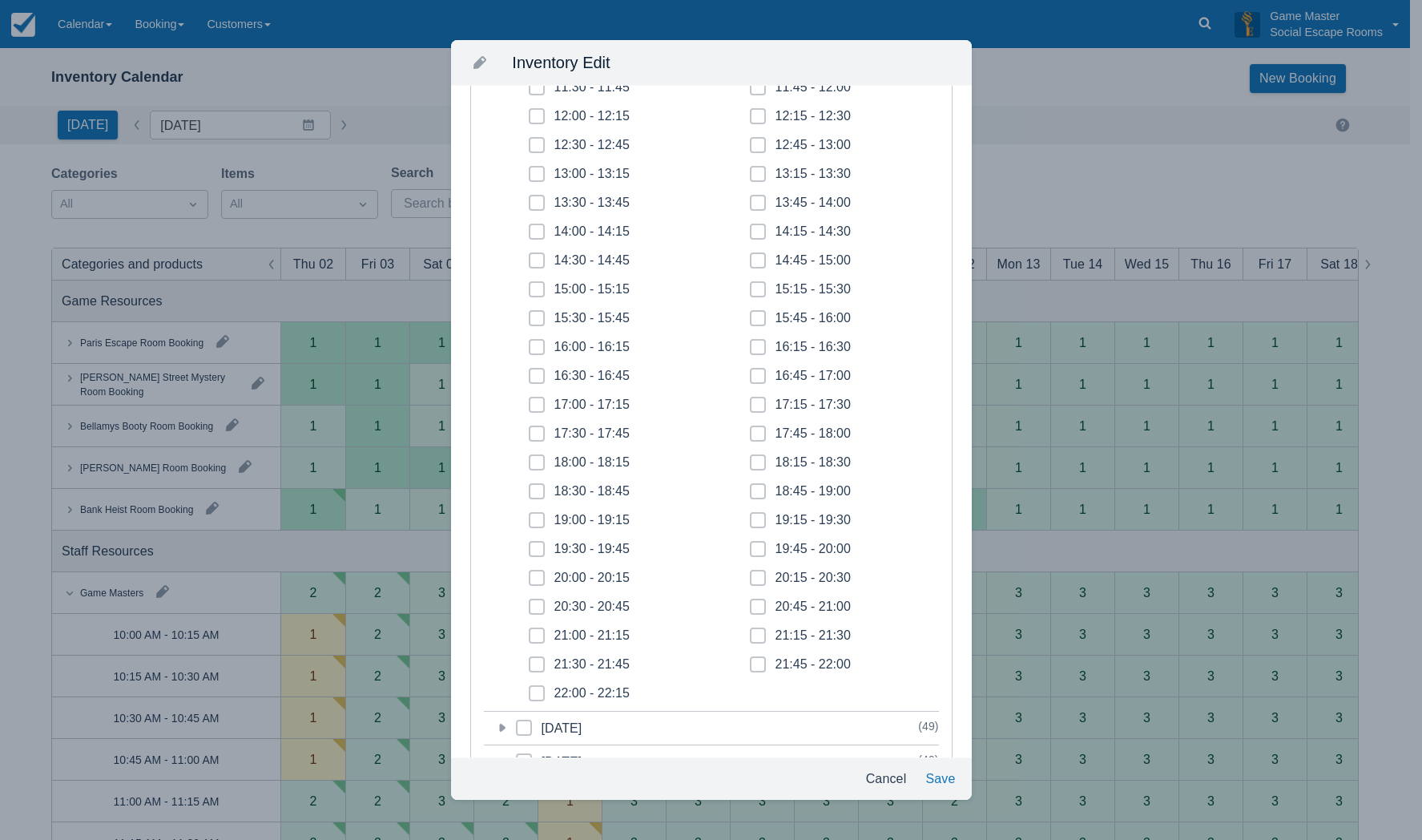
click at [536, 403] on icon at bounding box center [537, 404] width 7 height 7
click at [529, 400] on input "17:00 - 17:15" at bounding box center [529, 400] width 1 height 1
checkbox input "true"
click at [531, 435] on span at bounding box center [537, 440] width 16 height 29
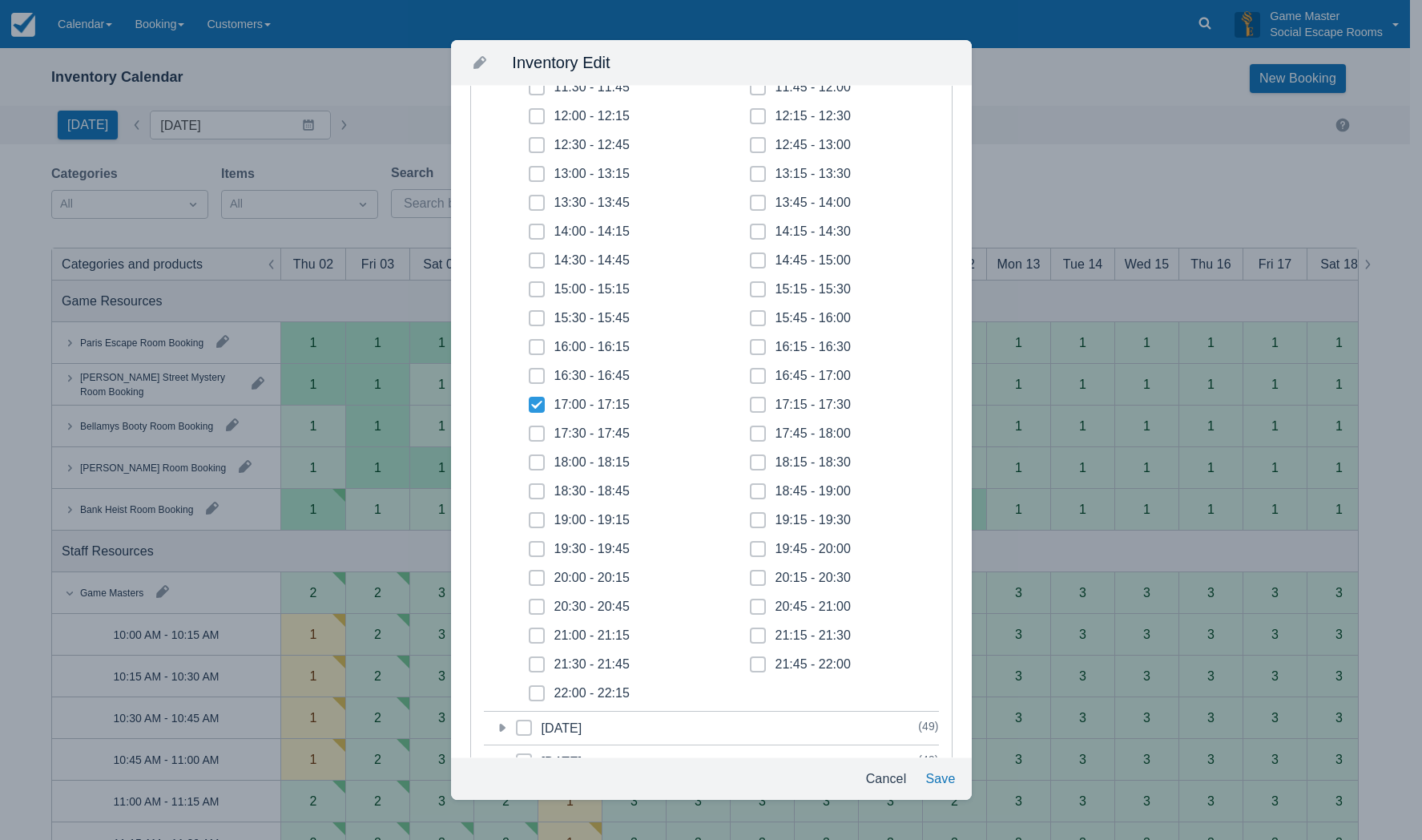
click at [529, 429] on input "17:30 - 17:45" at bounding box center [529, 429] width 1 height 1
checkbox input "true"
click at [533, 464] on span at bounding box center [537, 469] width 16 height 29
click at [529, 458] on input "18:00 - 18:15" at bounding box center [529, 458] width 1 height 1
checkbox input "true"
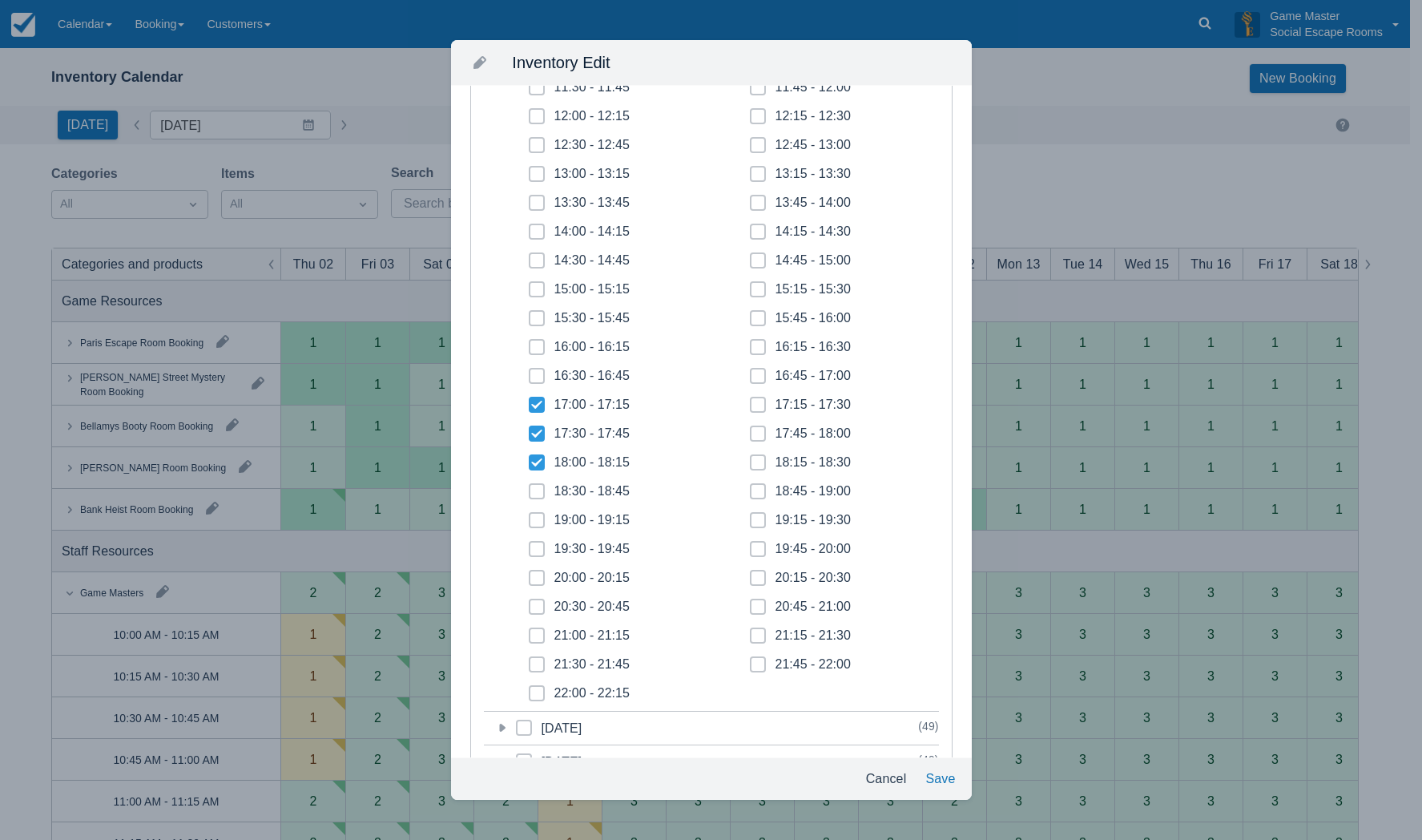
click at [536, 486] on span at bounding box center [537, 497] width 16 height 29
click at [529, 486] on input "18:30 - 18:45" at bounding box center [529, 486] width 1 height 1
checkbox input "true"
click at [537, 515] on span at bounding box center [537, 526] width 16 height 29
click at [529, 515] on input "19:00 - 19:15" at bounding box center [529, 515] width 1 height 1
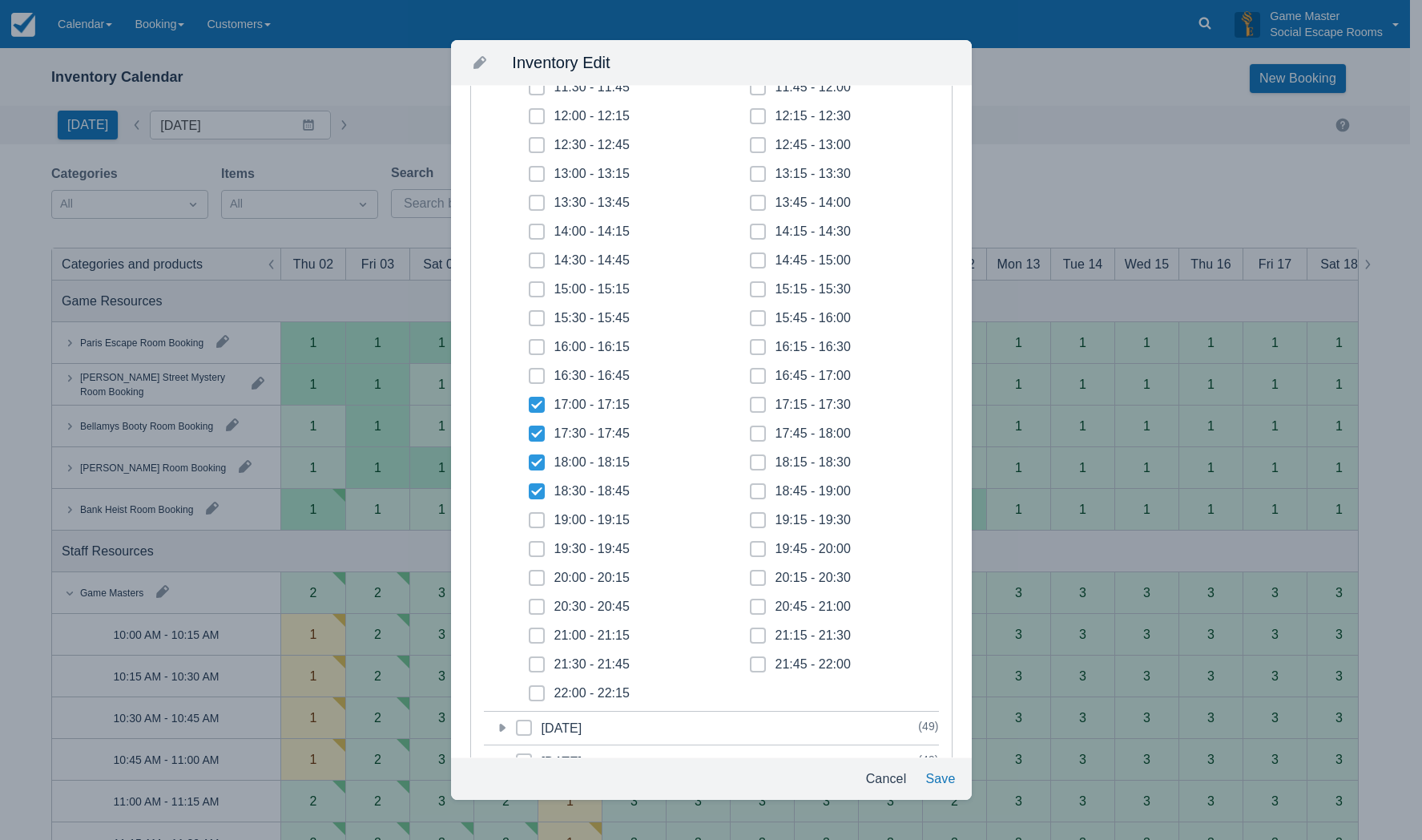
checkbox input "true"
drag, startPoint x: 540, startPoint y: 544, endPoint x: 538, endPoint y: 564, distance: 20.1
click at [540, 553] on span at bounding box center [537, 555] width 16 height 29
click at [529, 545] on input "19:30 - 19:45" at bounding box center [529, 544] width 1 height 1
click at [537, 568] on span at bounding box center [537, 555] width 16 height 29
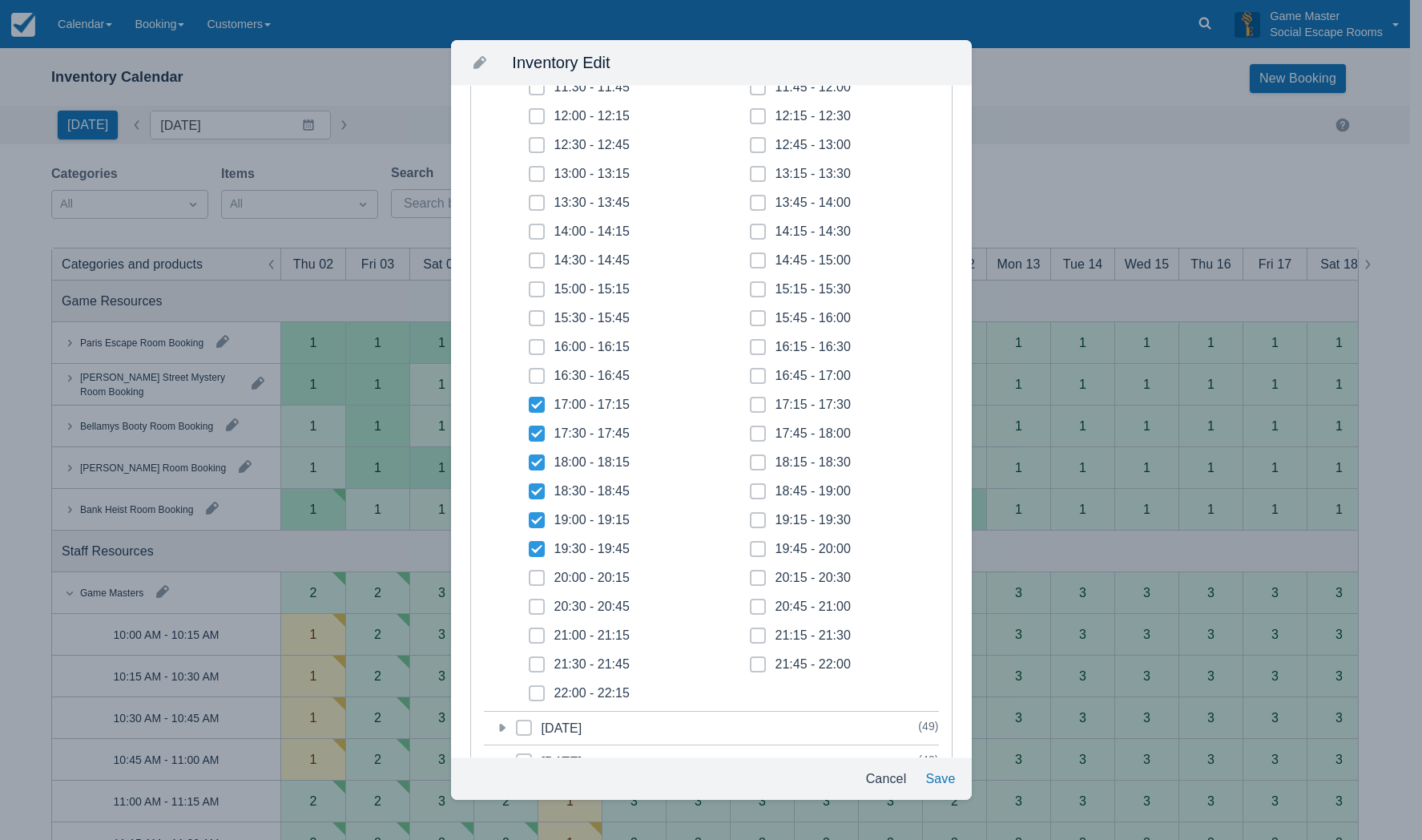
click at [529, 545] on input "19:30 - 19:45" at bounding box center [529, 544] width 1 height 1
checkbox input "false"
drag, startPoint x: 535, startPoint y: 582, endPoint x: 540, endPoint y: 555, distance: 27.5
click at [535, 575] on span at bounding box center [537, 584] width 16 height 29
click at [529, 573] on input "20:00 - 20:15" at bounding box center [529, 573] width 1 height 1
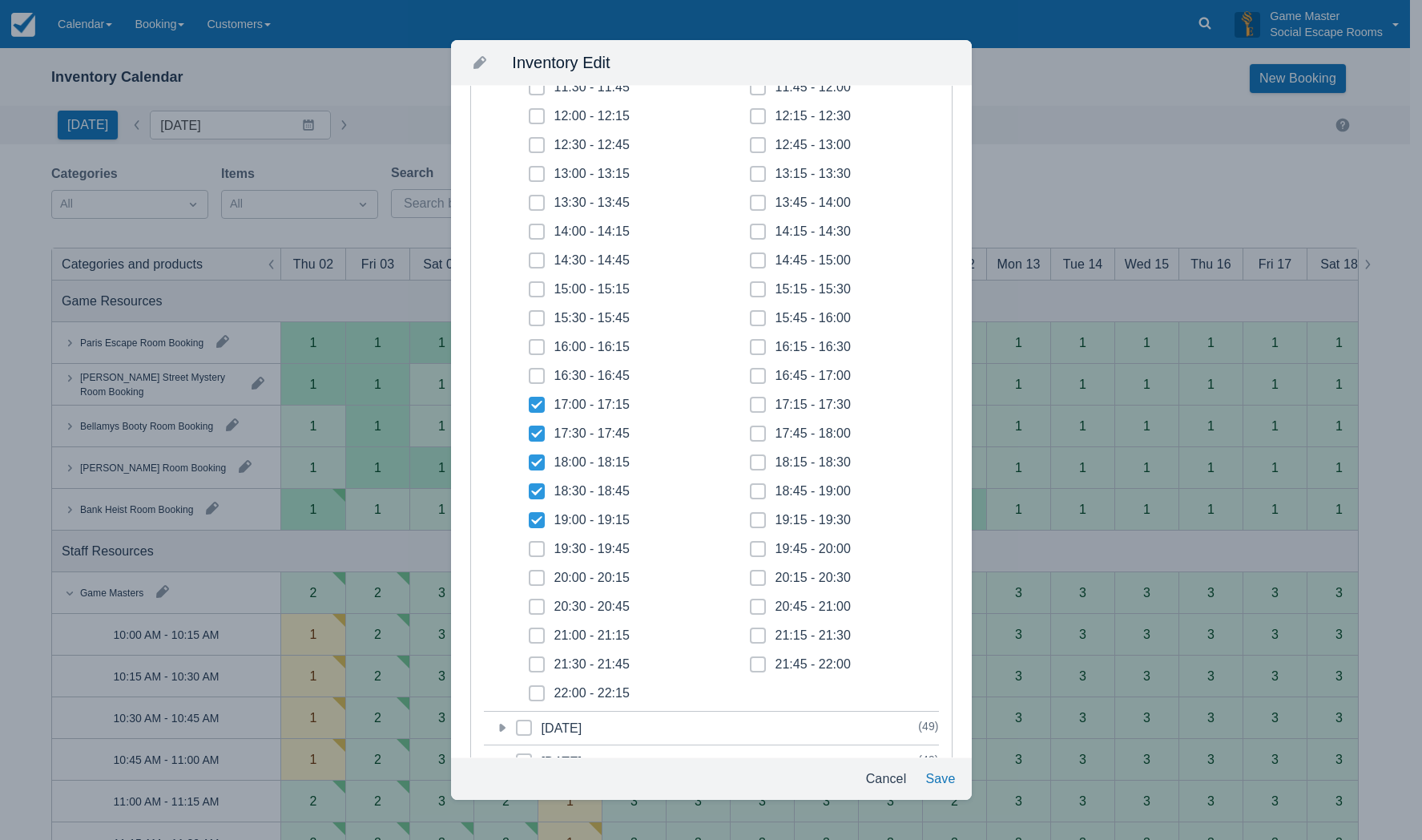
checkbox input "true"
click at [542, 552] on span at bounding box center [537, 555] width 16 height 29
click at [529, 545] on input "19:30 - 19:45" at bounding box center [529, 544] width 1 height 1
checkbox input "true"
drag, startPoint x: 529, startPoint y: 614, endPoint x: 532, endPoint y: 631, distance: 17.3
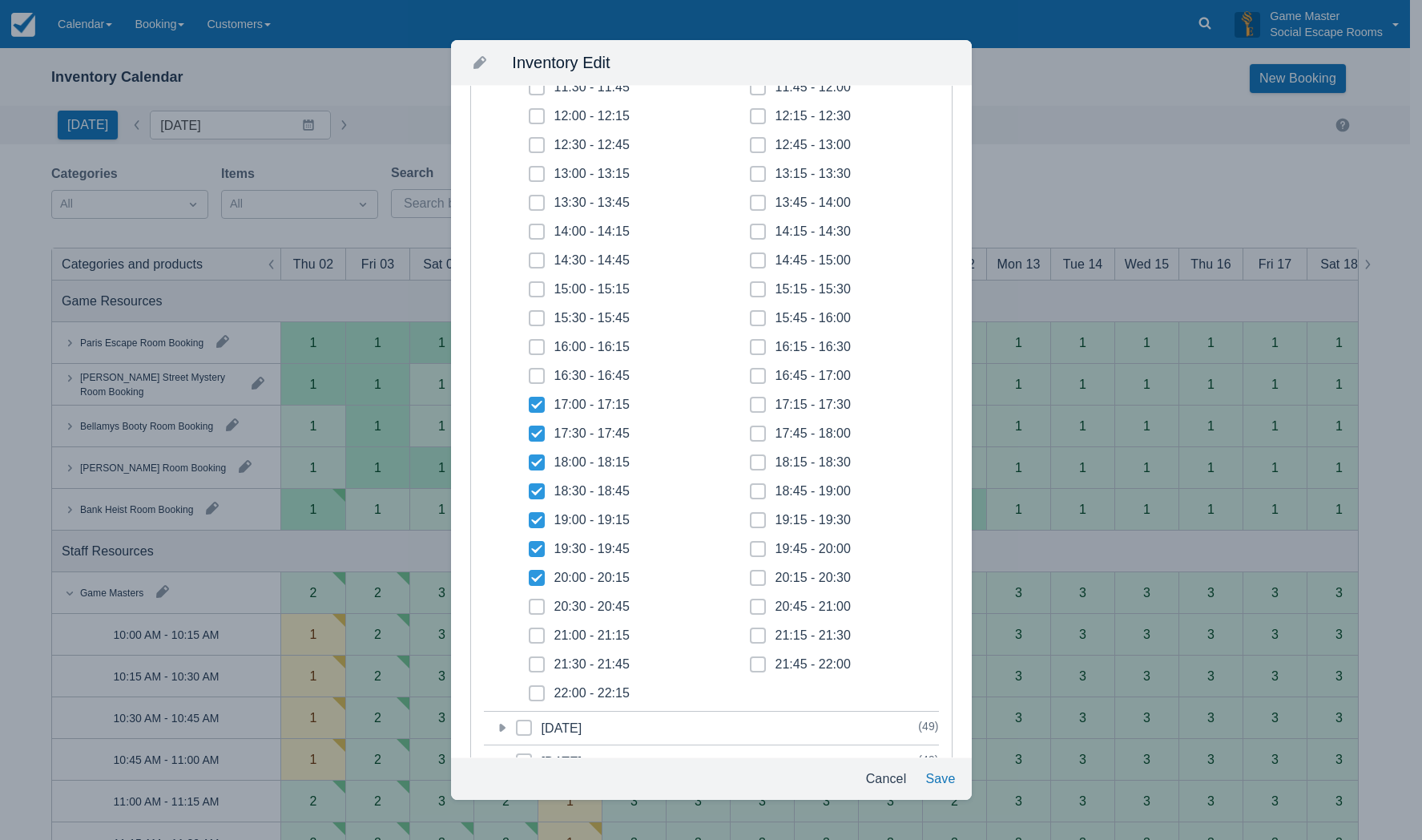
click at [529, 615] on span at bounding box center [537, 613] width 16 height 29
click at [529, 602] on input "20:30 - 20:45" at bounding box center [529, 601] width 1 height 1
checkbox input "true"
click at [533, 636] on span at bounding box center [537, 642] width 16 height 29
click at [529, 631] on input "21:00 - 21:15" at bounding box center [529, 630] width 1 height 1
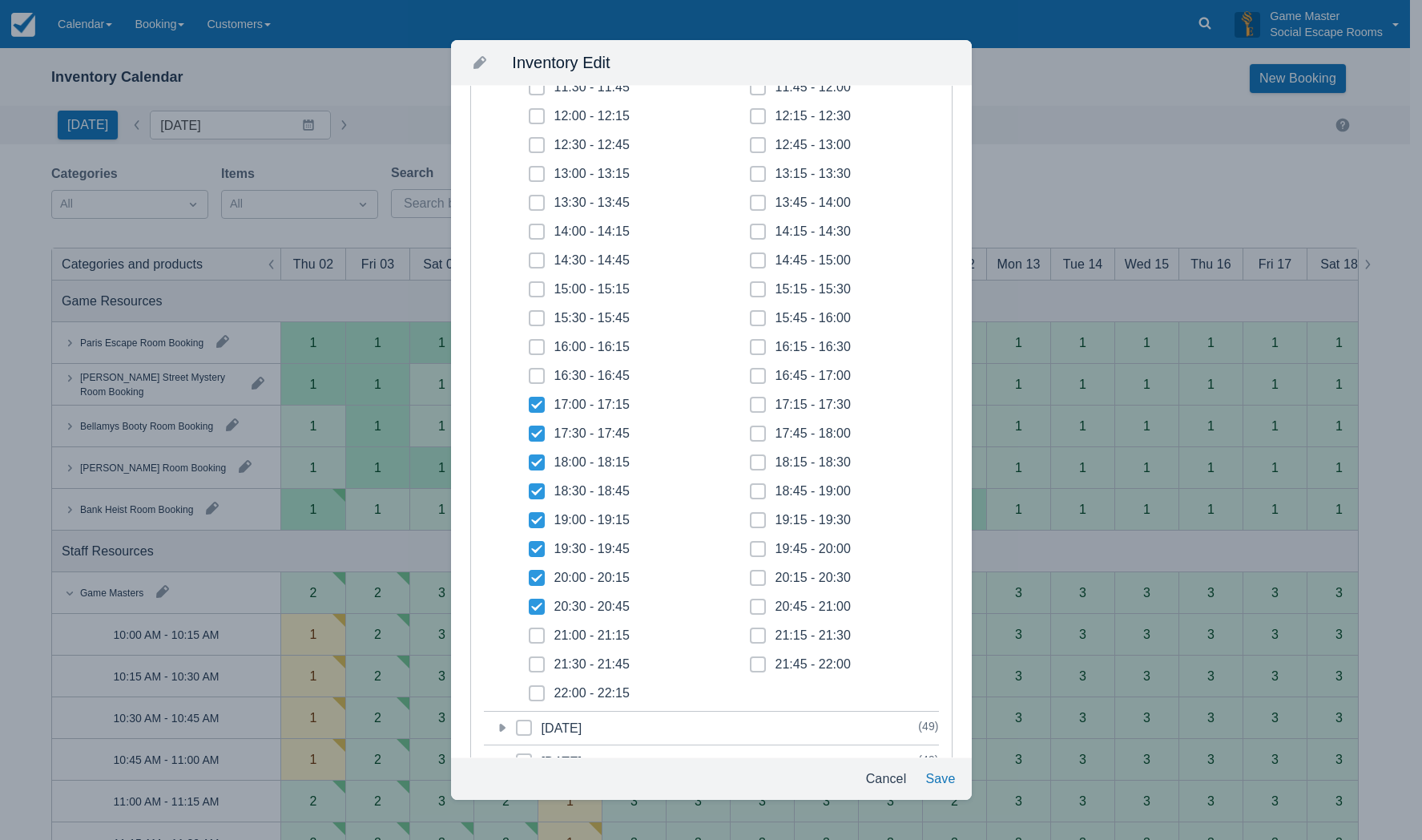
checkbox input "true"
drag, startPoint x: 534, startPoint y: 661, endPoint x: 534, endPoint y: 679, distance: 18.0
click at [534, 669] on span at bounding box center [537, 671] width 16 height 29
click at [529, 660] on input "21:30 - 21:45" at bounding box center [529, 659] width 1 height 1
checkbox input "true"
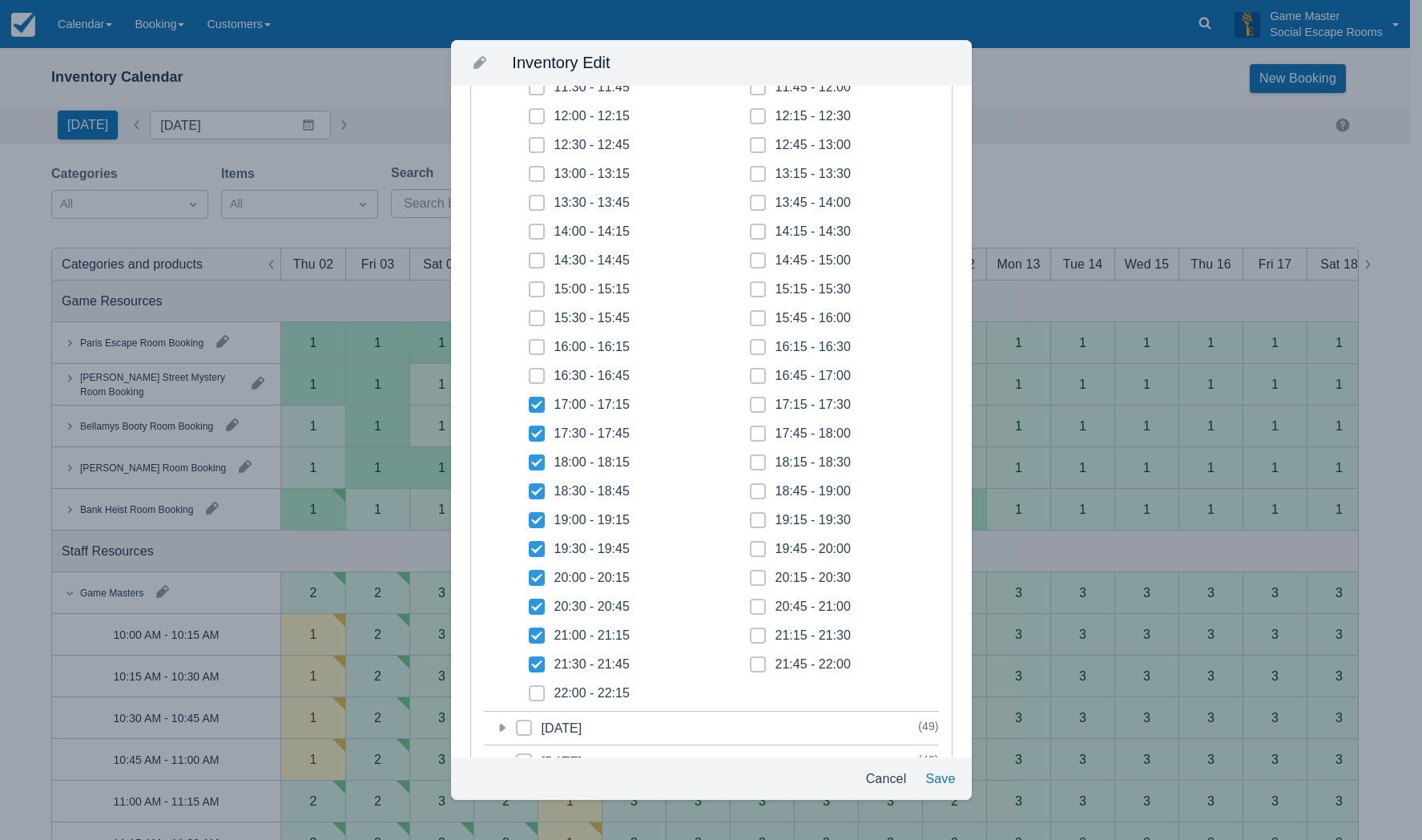
click at [534, 686] on span at bounding box center [537, 700] width 16 height 29
click at [529, 688] on input "22:00 - 22:15" at bounding box center [529, 688] width 1 height 1
checkbox input "true"
click at [749, 659] on span at bounding box center [757, 671] width 16 height 29
click at [749, 659] on input "21:45 - 22:00" at bounding box center [749, 659] width 1 height 1
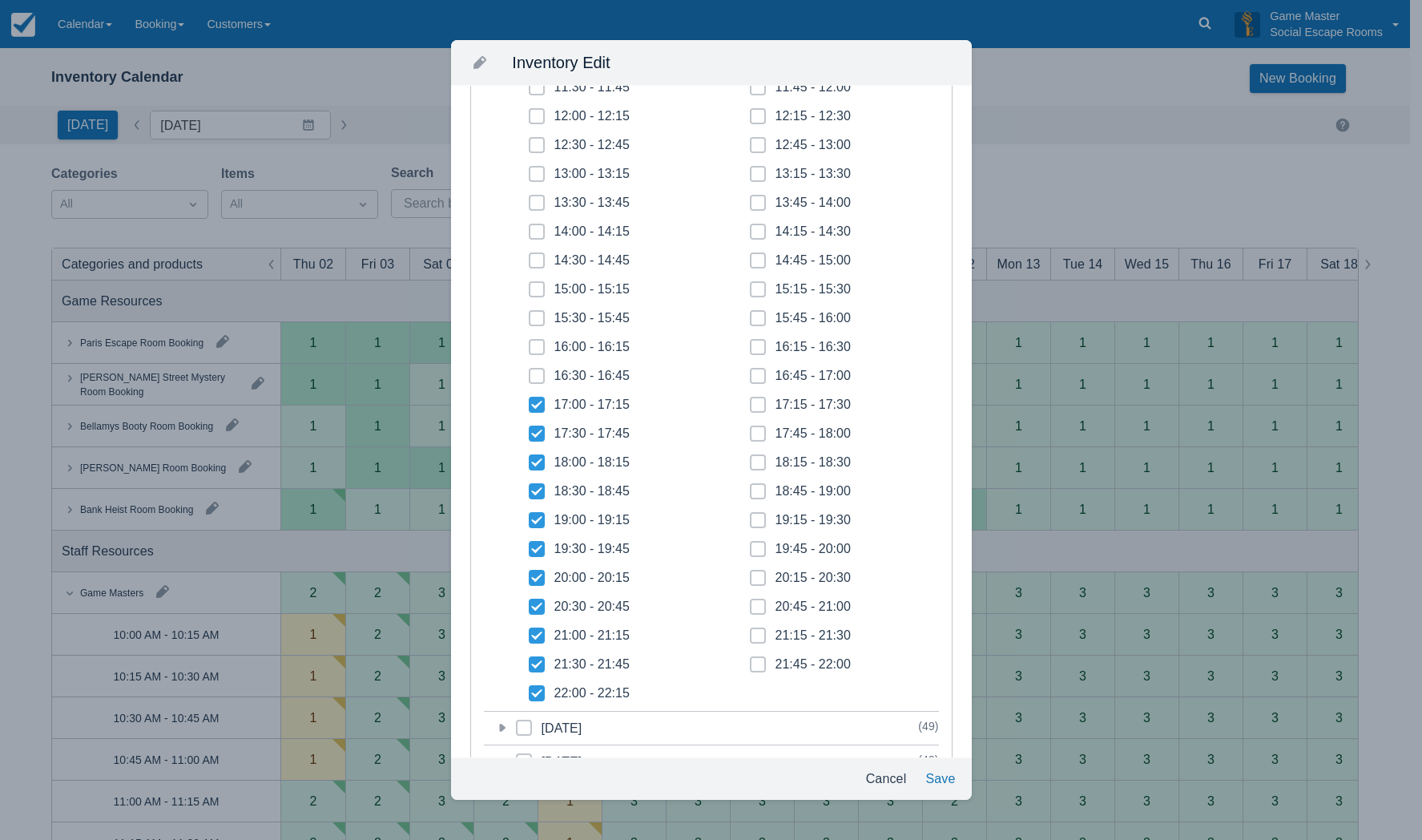
checkbox input "true"
click at [754, 634] on icon at bounding box center [757, 635] width 7 height 7
click at [750, 631] on input "21:15 - 21:30" at bounding box center [749, 630] width 1 height 1
checkbox input "true"
click at [750, 609] on span at bounding box center [757, 613] width 16 height 29
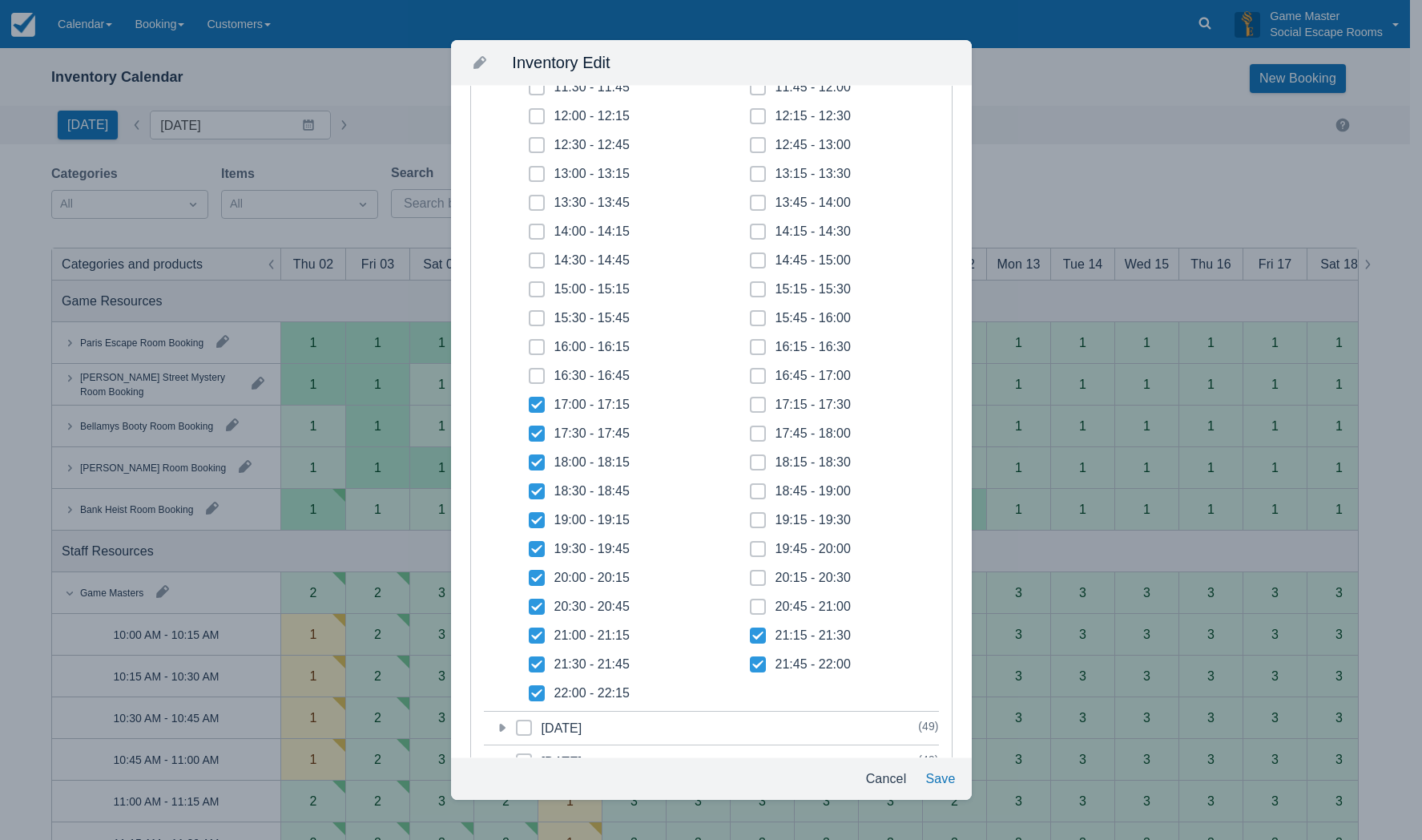
click at [750, 602] on input "20:45 - 21:00" at bounding box center [749, 601] width 1 height 1
checkbox input "true"
drag, startPoint x: 750, startPoint y: 573, endPoint x: 750, endPoint y: 552, distance: 21.0
click at [750, 571] on span at bounding box center [757, 584] width 16 height 29
click at [750, 573] on input "20:15 - 20:30" at bounding box center [749, 573] width 1 height 1
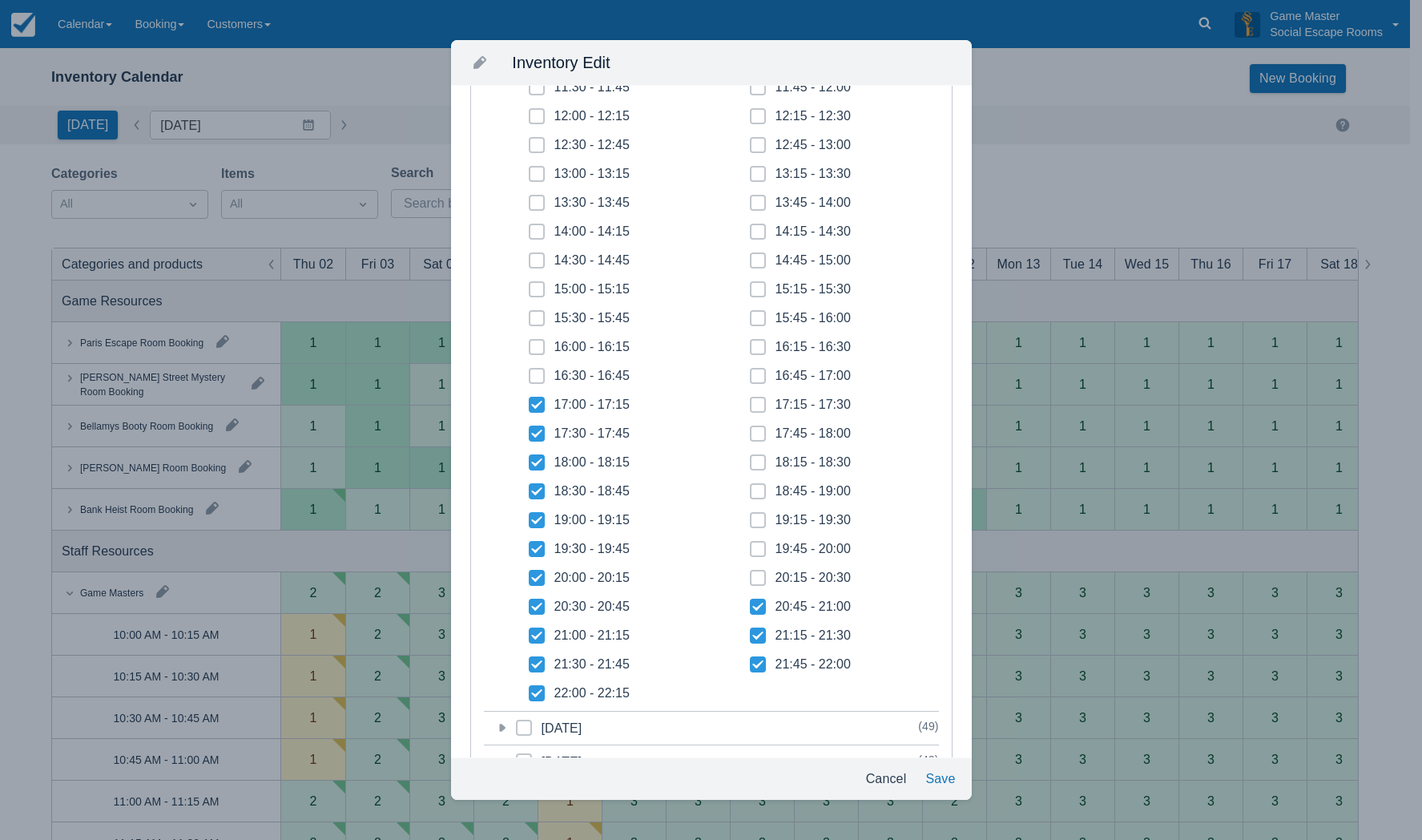
checkbox input "true"
click at [754, 548] on icon at bounding box center [757, 548] width 7 height 7
click at [750, 545] on input "19:45 - 20:00" at bounding box center [749, 544] width 1 height 1
checkbox input "true"
drag, startPoint x: 754, startPoint y: 523, endPoint x: 752, endPoint y: 511, distance: 12.2
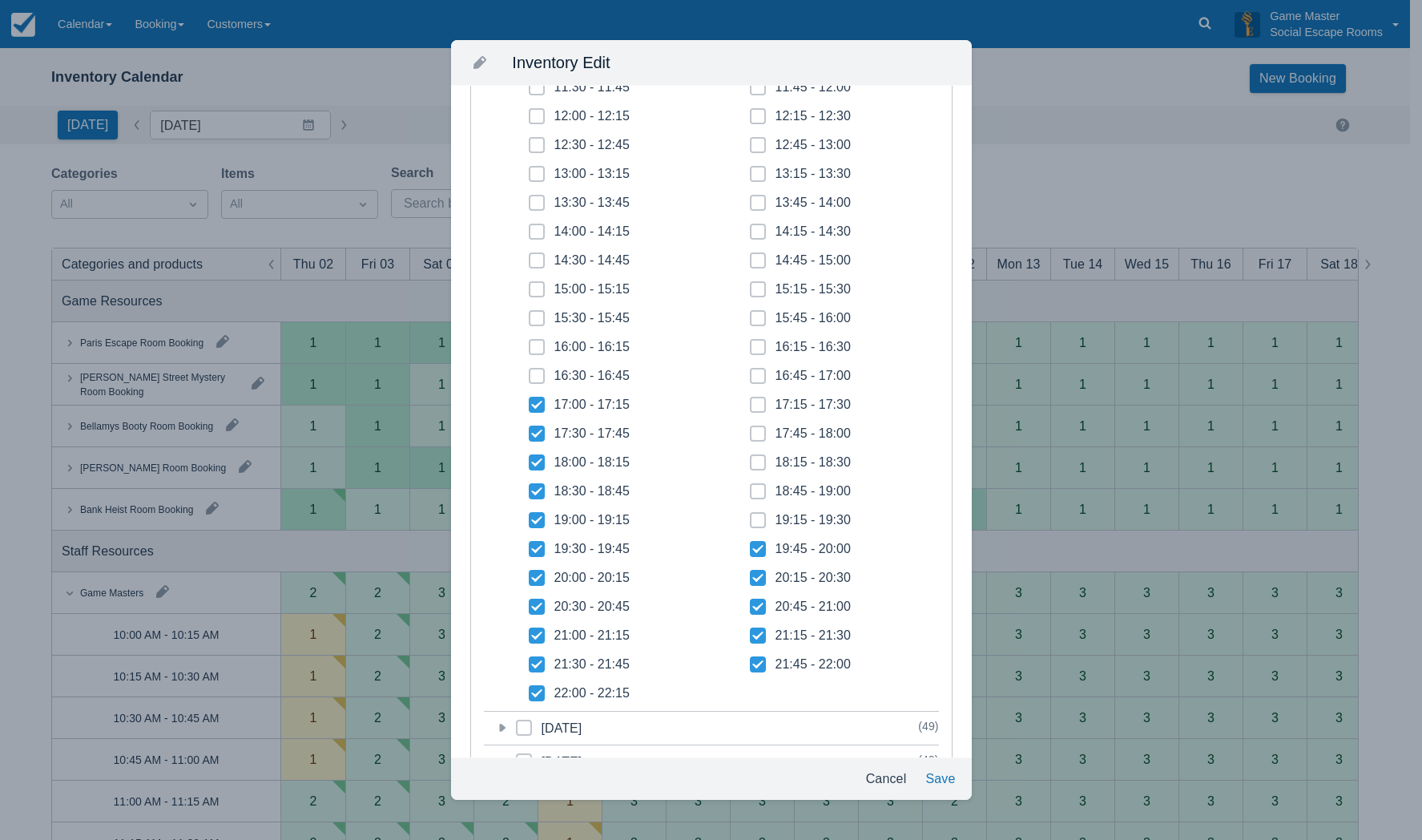
click at [754, 522] on span at bounding box center [757, 526] width 16 height 29
click at [750, 516] on input "19:15 - 19:30" at bounding box center [749, 515] width 1 height 1
checkbox input "true"
drag, startPoint x: 753, startPoint y: 491, endPoint x: 754, endPoint y: 469, distance: 22.0
click at [754, 488] on icon at bounding box center [757, 491] width 7 height 7
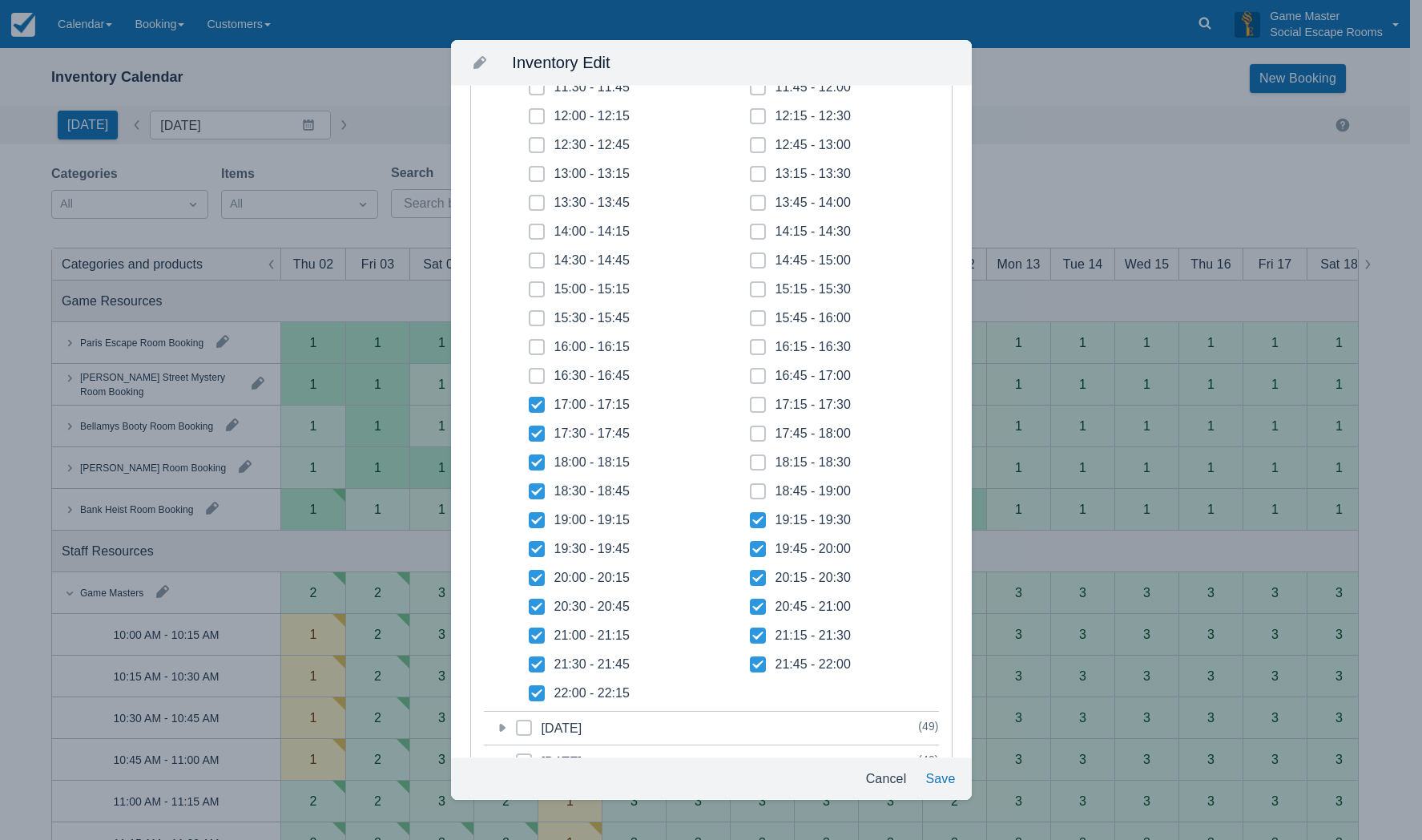
click at [750, 487] on input "18:45 - 19:00" at bounding box center [749, 486] width 1 height 1
checkbox input "true"
drag, startPoint x: 754, startPoint y: 461, endPoint x: 754, endPoint y: 445, distance: 16.0
click at [754, 457] on span at bounding box center [757, 469] width 16 height 29
click at [750, 458] on input "18:15 - 18:30" at bounding box center [749, 458] width 1 height 1
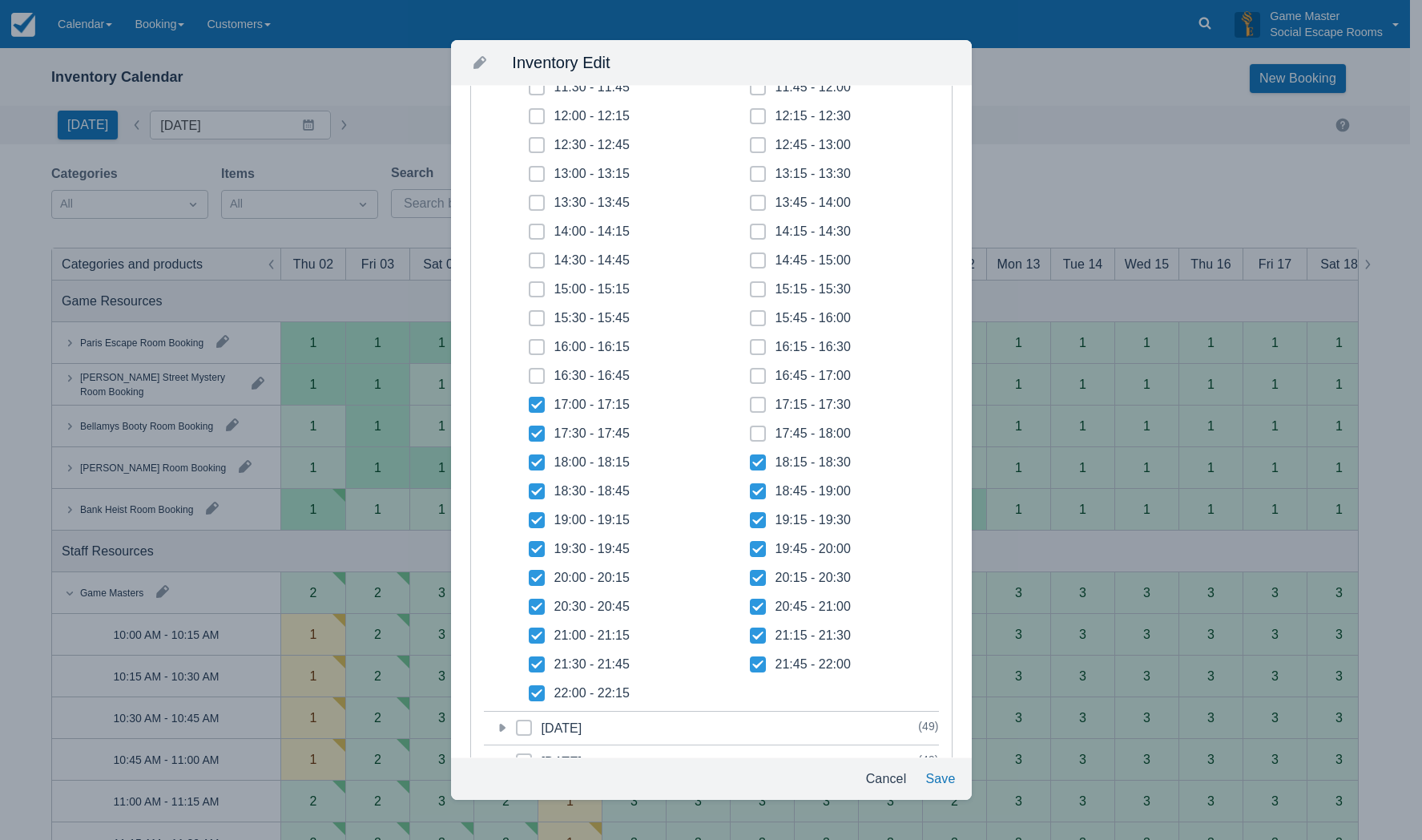
checkbox input "true"
drag, startPoint x: 753, startPoint y: 435, endPoint x: 749, endPoint y: 412, distance: 23.3
click at [751, 429] on span at bounding box center [757, 440] width 16 height 29
click at [750, 429] on input "17:45 - 18:00" at bounding box center [749, 429] width 1 height 1
checkbox input "true"
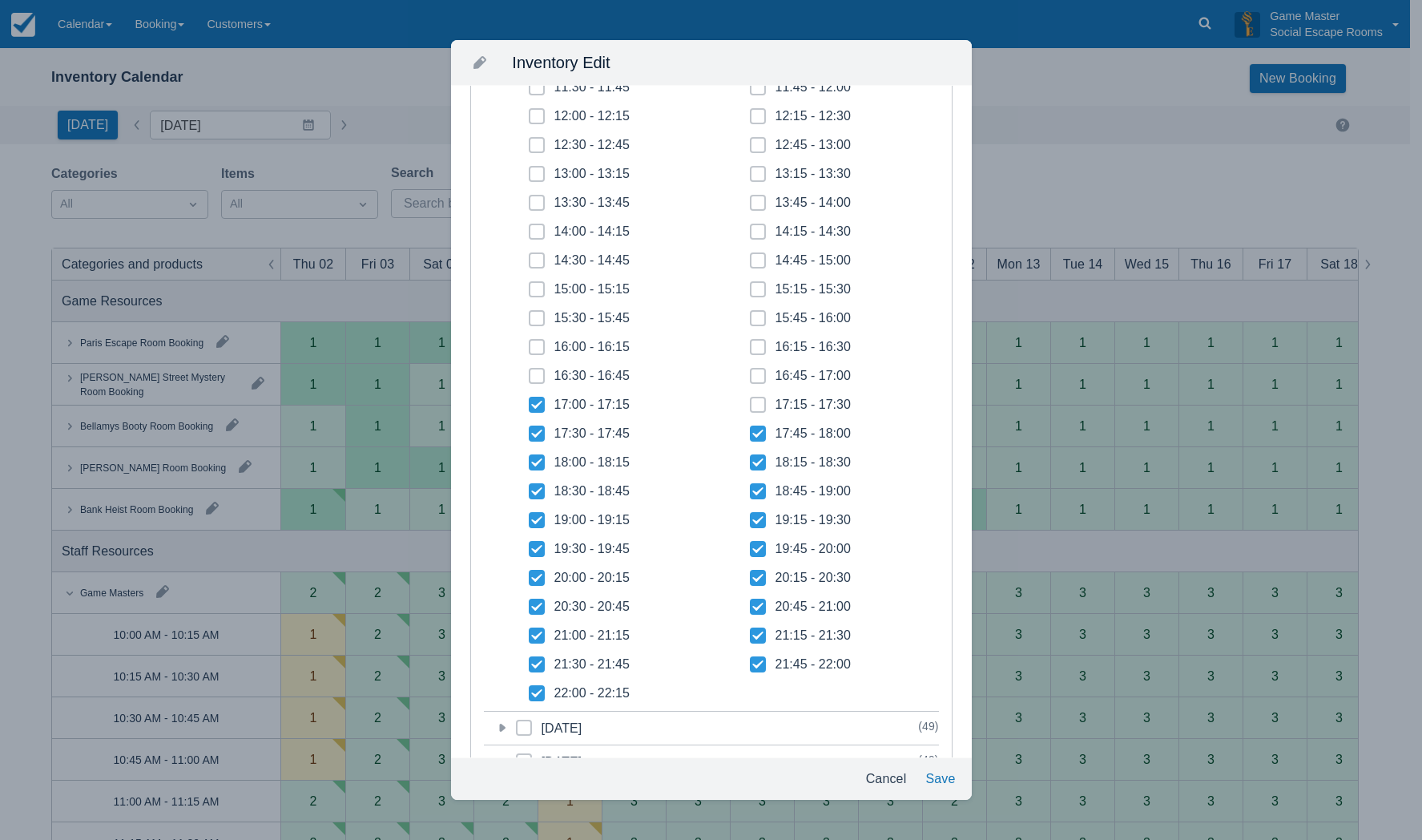
drag, startPoint x: 749, startPoint y: 405, endPoint x: 756, endPoint y: 429, distance: 25.0
click at [754, 405] on icon at bounding box center [757, 404] width 7 height 7
click at [750, 400] on input "17:15 - 17:30" at bounding box center [749, 400] width 1 height 1
checkbox input "true"
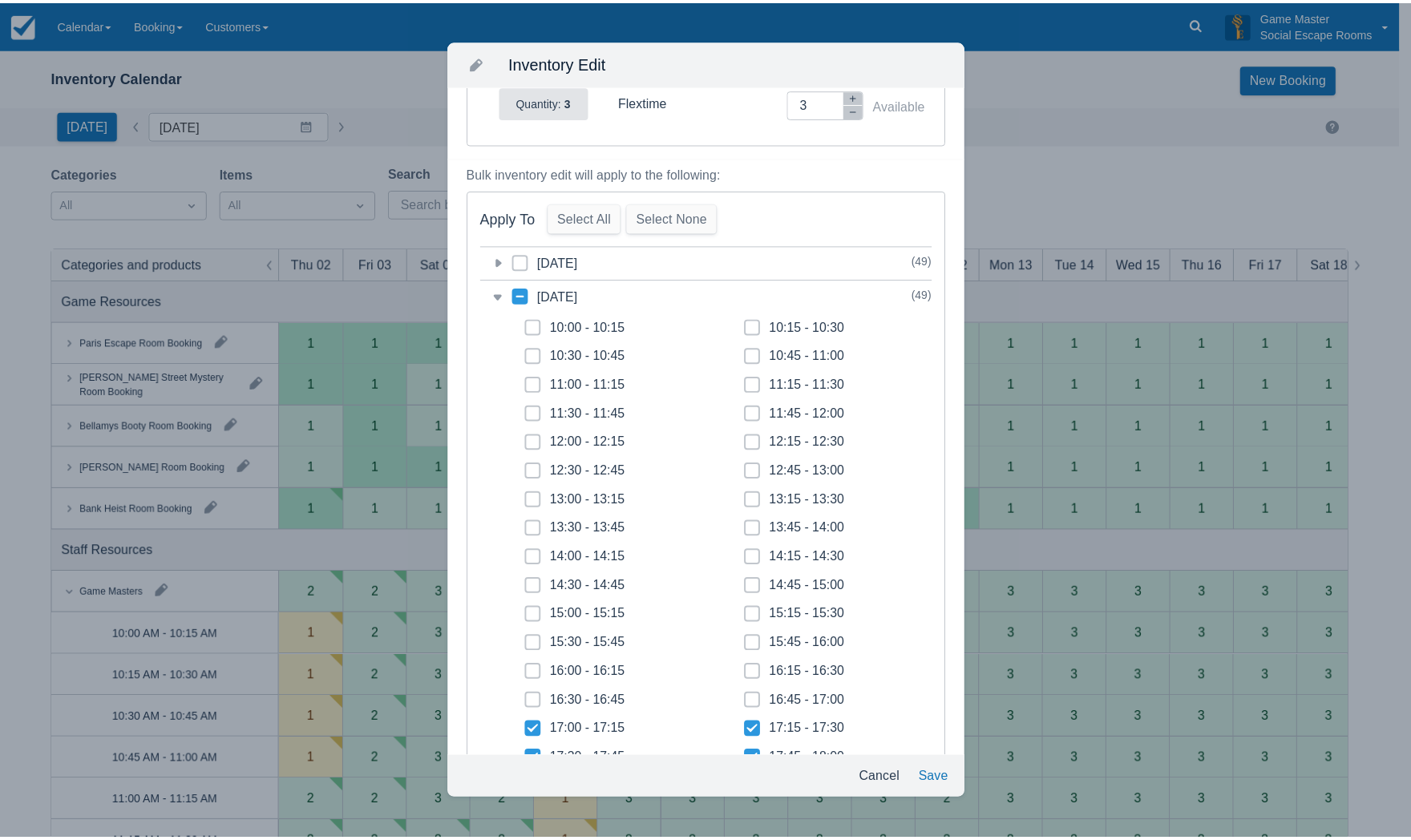
scroll to position [0, 0]
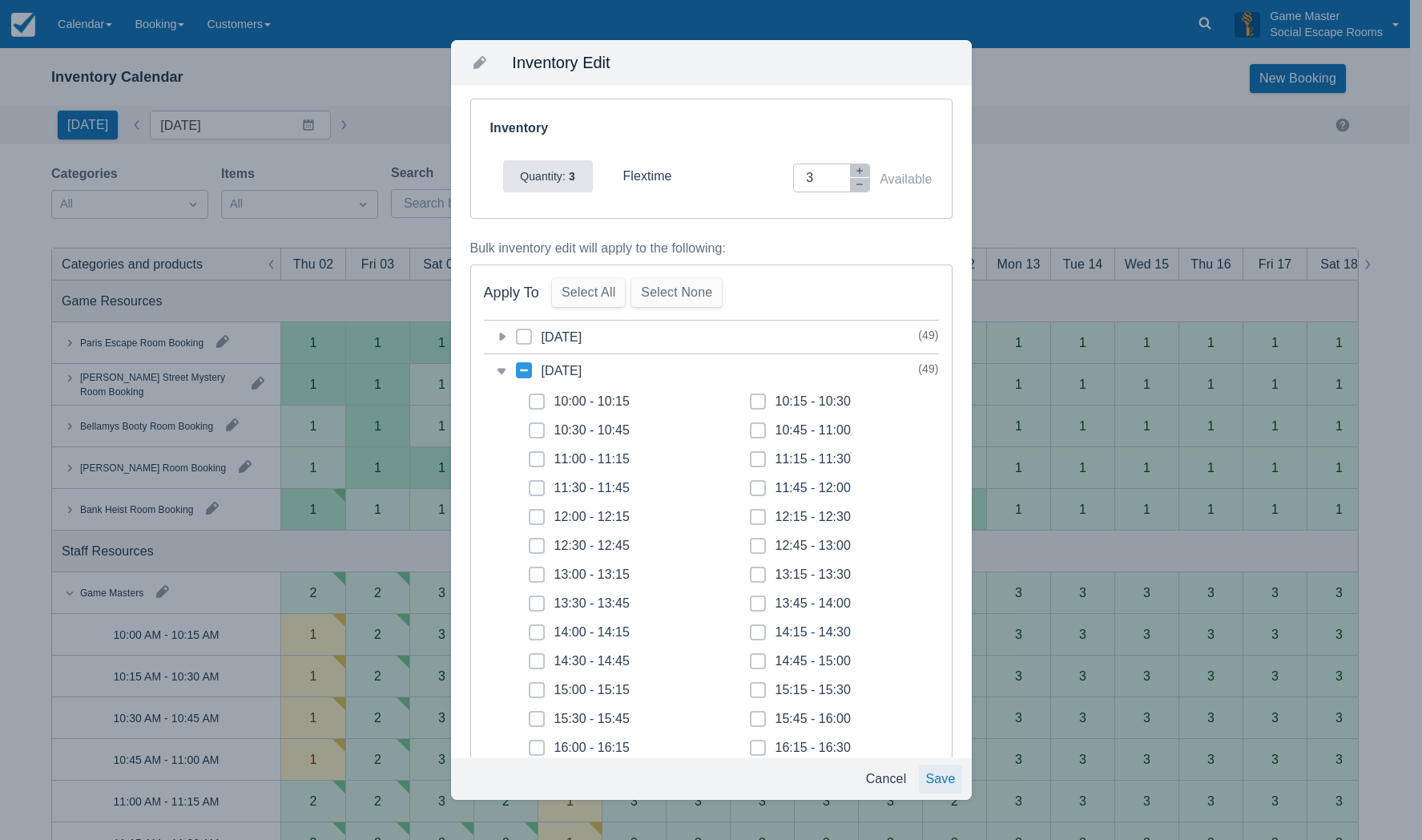
click at [923, 782] on button "Save" at bounding box center [940, 778] width 42 height 29
